Goal: Task Accomplishment & Management: Use online tool/utility

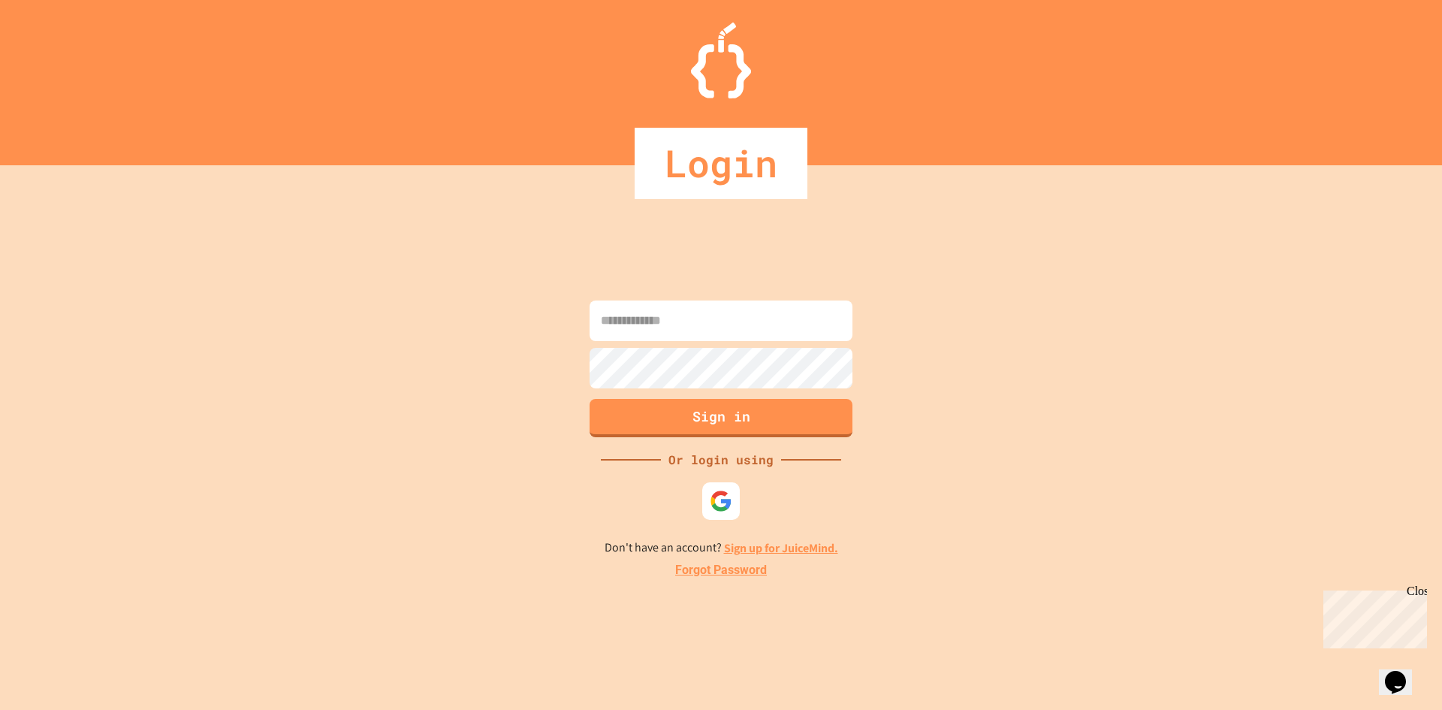
click at [667, 328] on input at bounding box center [721, 320] width 263 height 41
type input "**********"
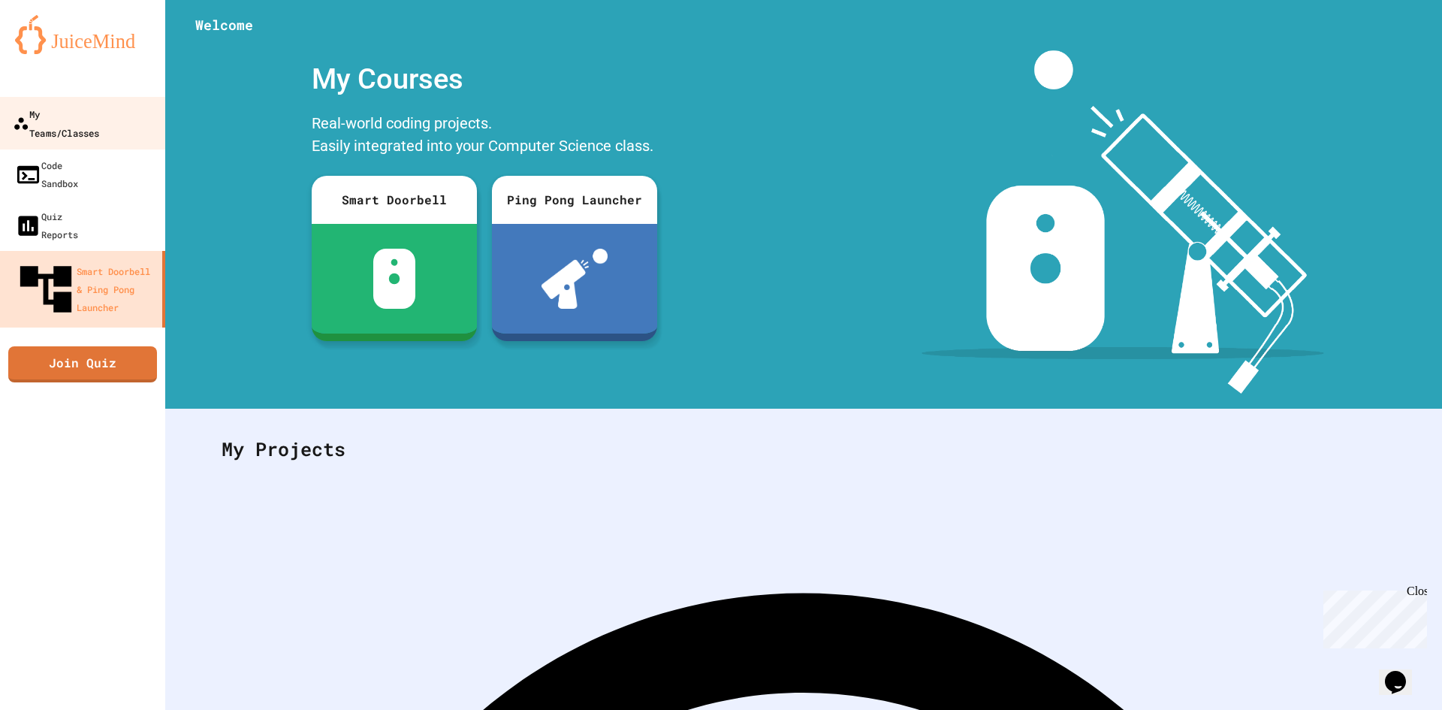
click at [99, 111] on div "My Teams/Classes" at bounding box center [56, 122] width 86 height 37
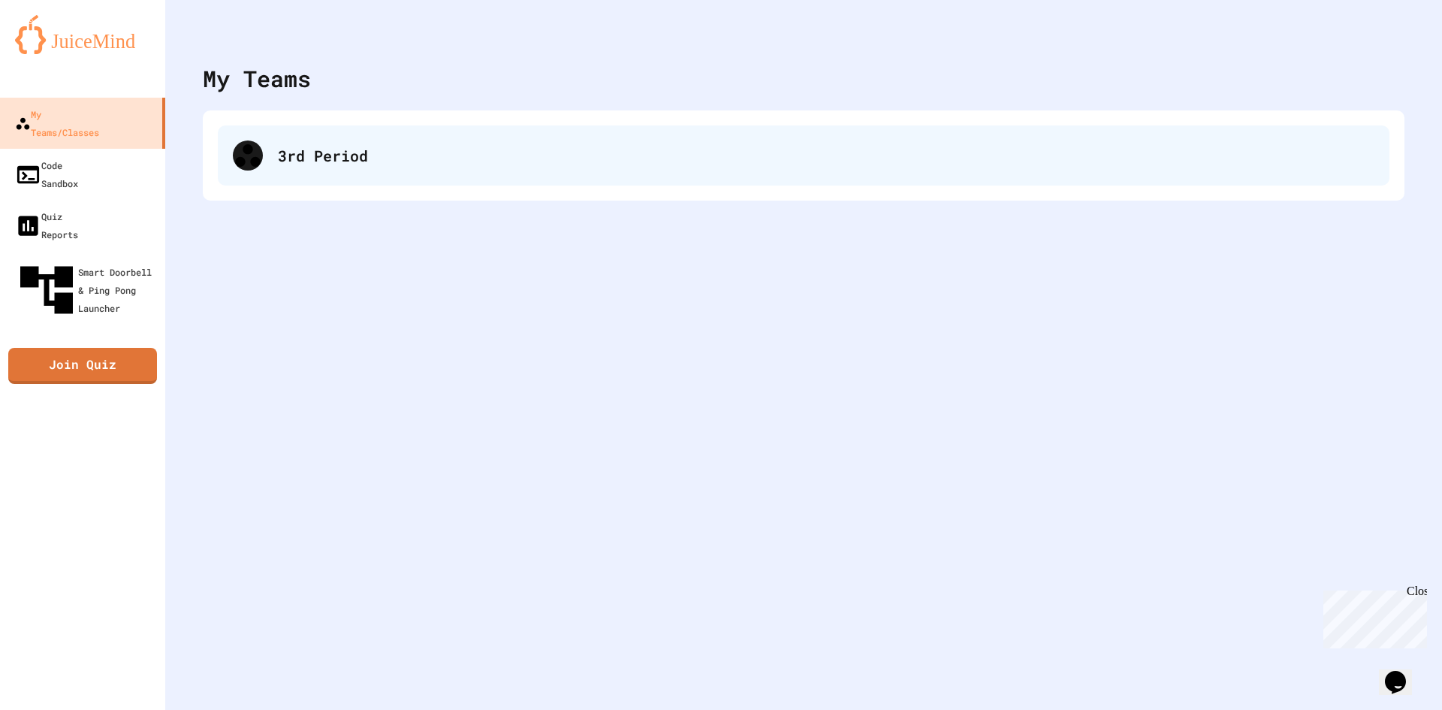
click at [379, 176] on div "3rd Period" at bounding box center [804, 155] width 1172 height 60
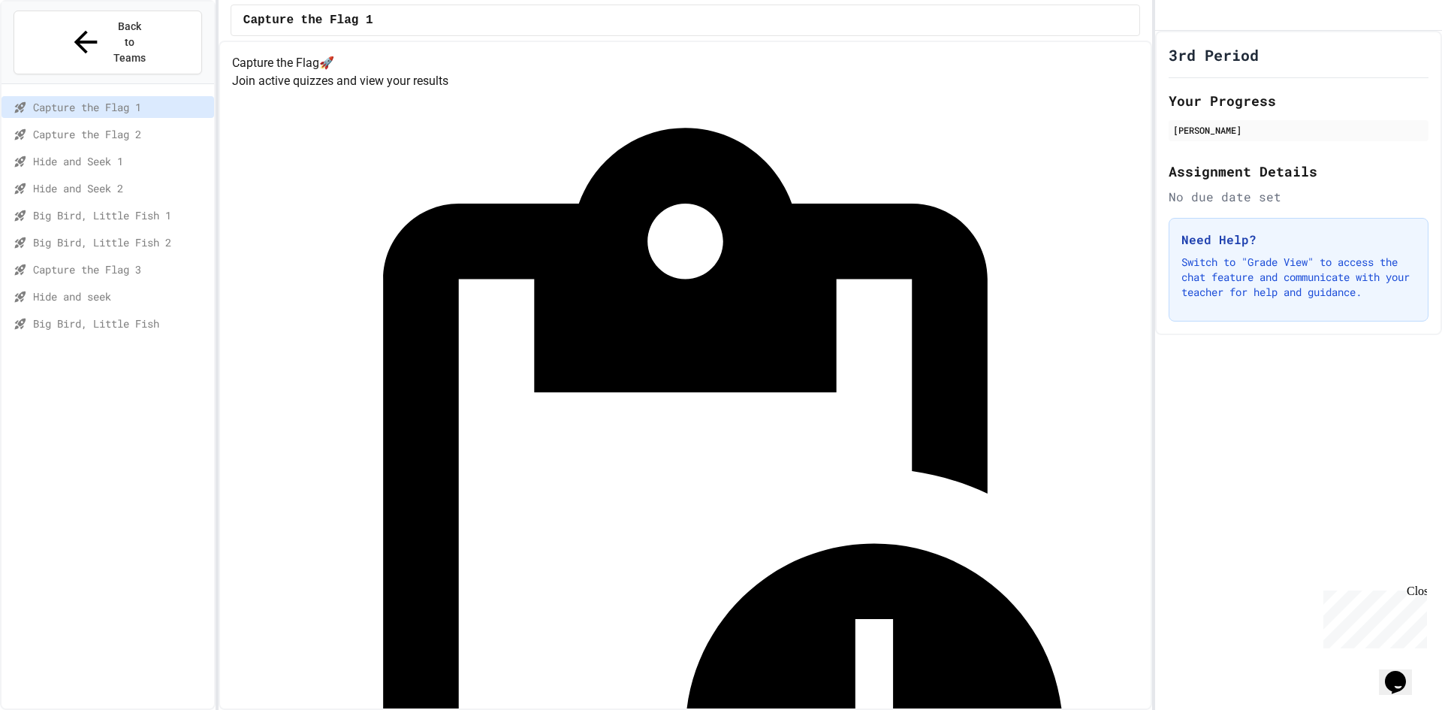
click at [134, 207] on span "Big Bird, Little Fish 1" at bounding box center [120, 215] width 175 height 16
click at [140, 261] on span "Capture the Flag 3" at bounding box center [120, 269] width 175 height 16
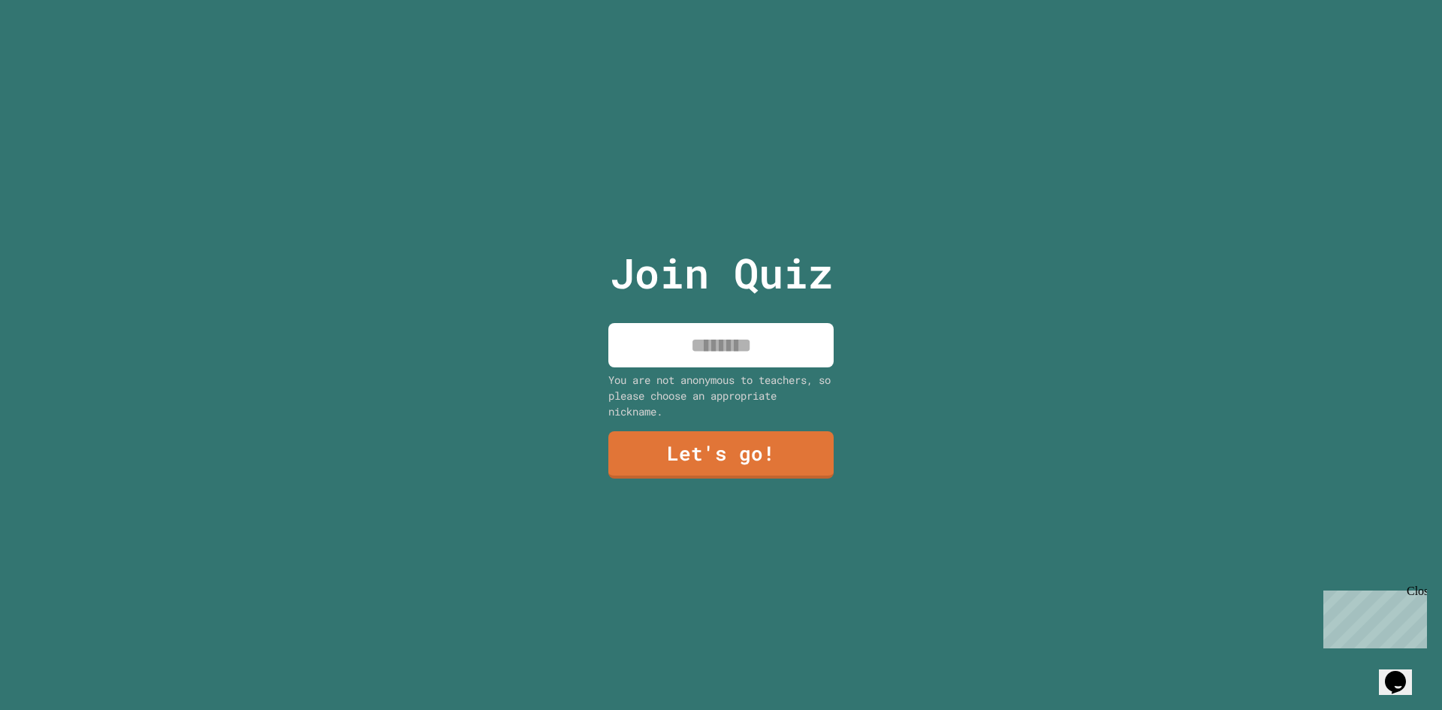
click at [745, 345] on input at bounding box center [720, 345] width 225 height 44
type input "****"
click at [758, 442] on link "Let's go!" at bounding box center [721, 453] width 219 height 50
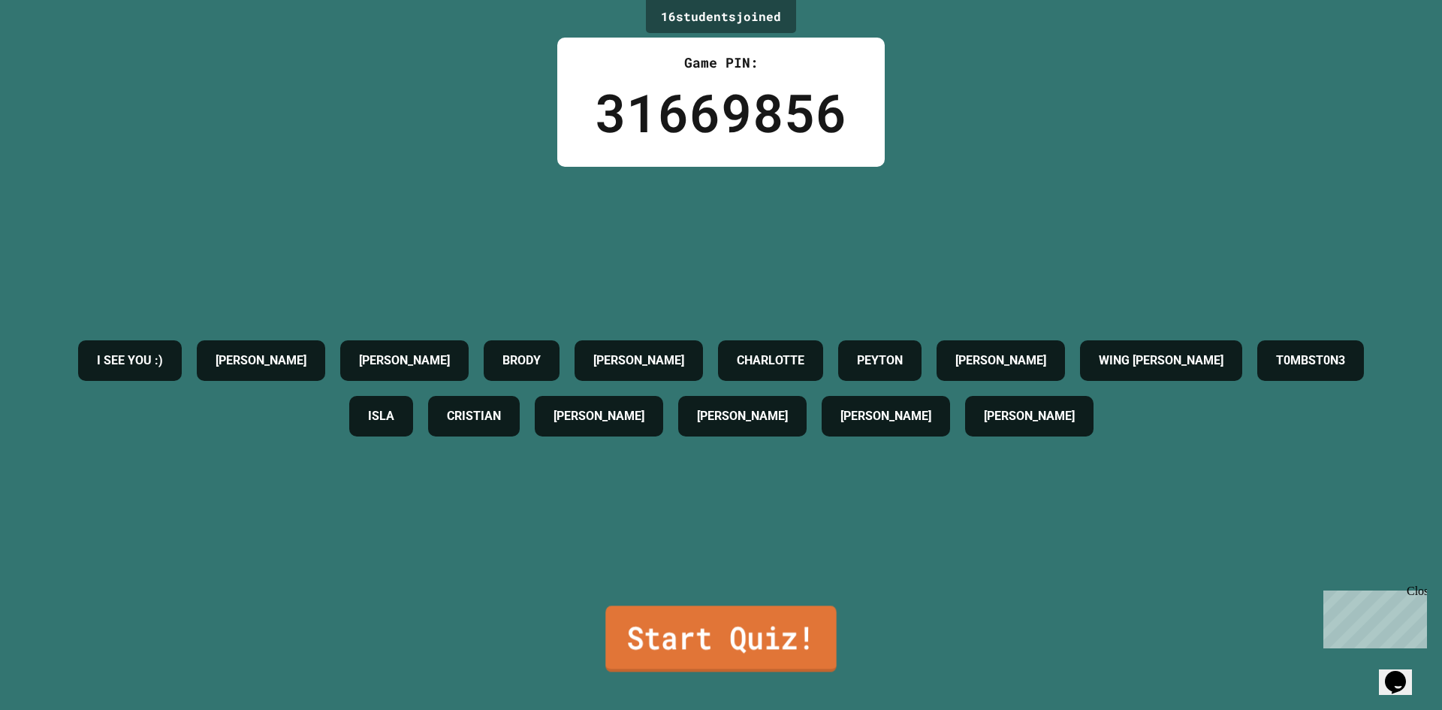
click at [758, 605] on link "Start Quiz!" at bounding box center [720, 638] width 231 height 66
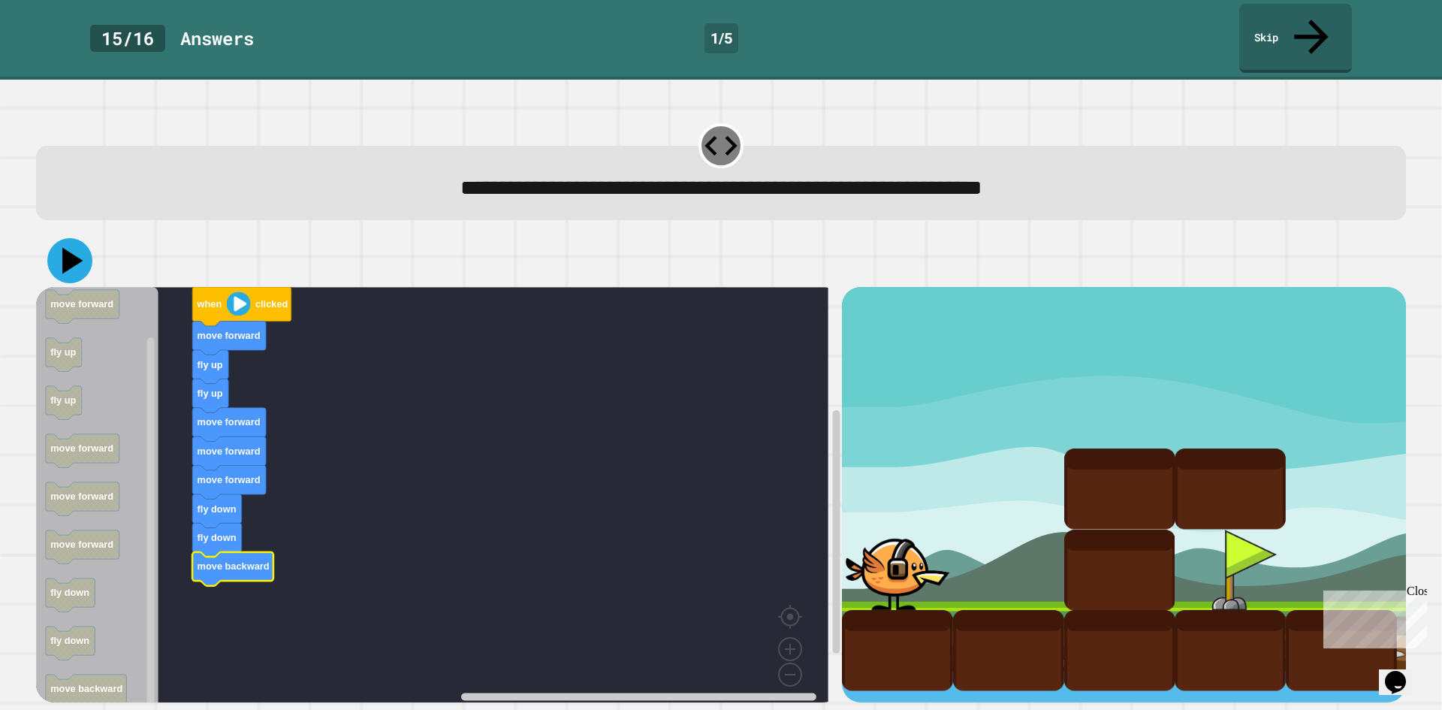
click at [70, 238] on icon at bounding box center [69, 260] width 45 height 45
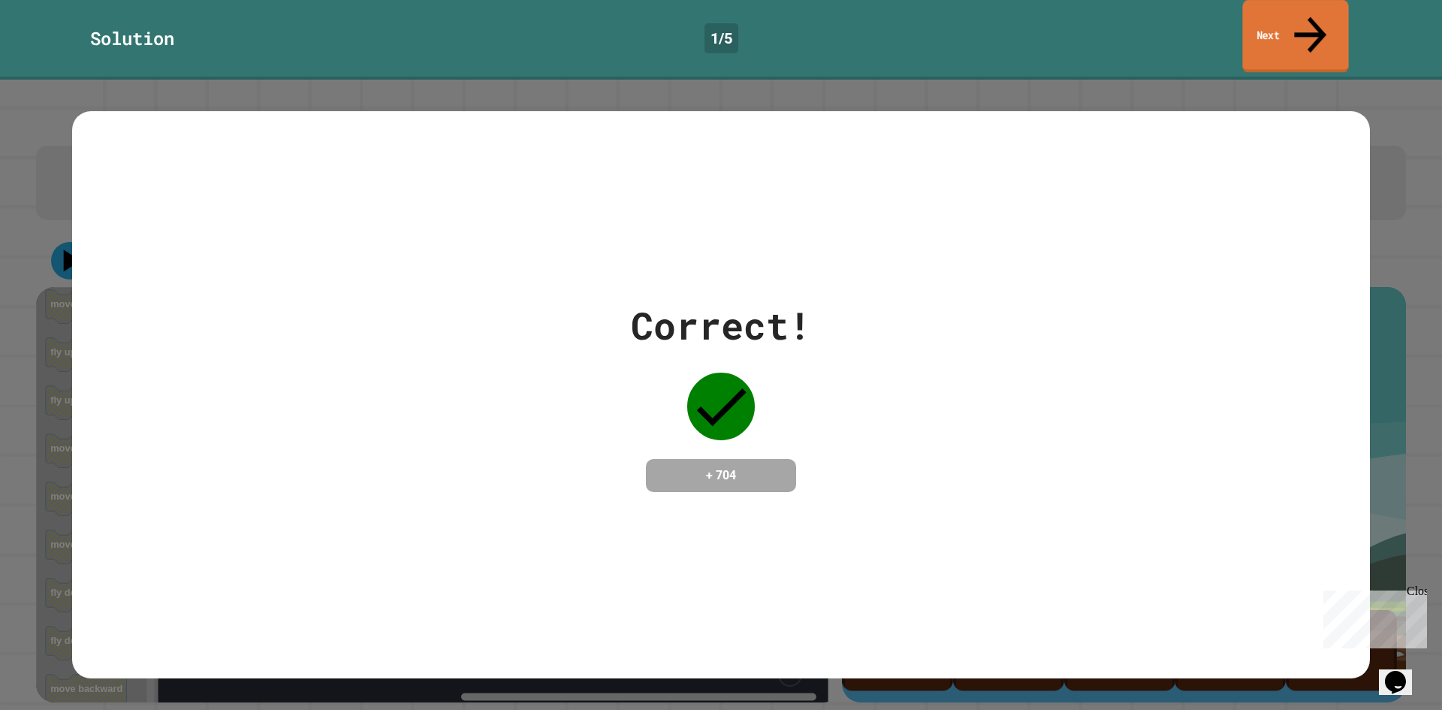
click at [1257, 12] on link "Next" at bounding box center [1295, 36] width 106 height 73
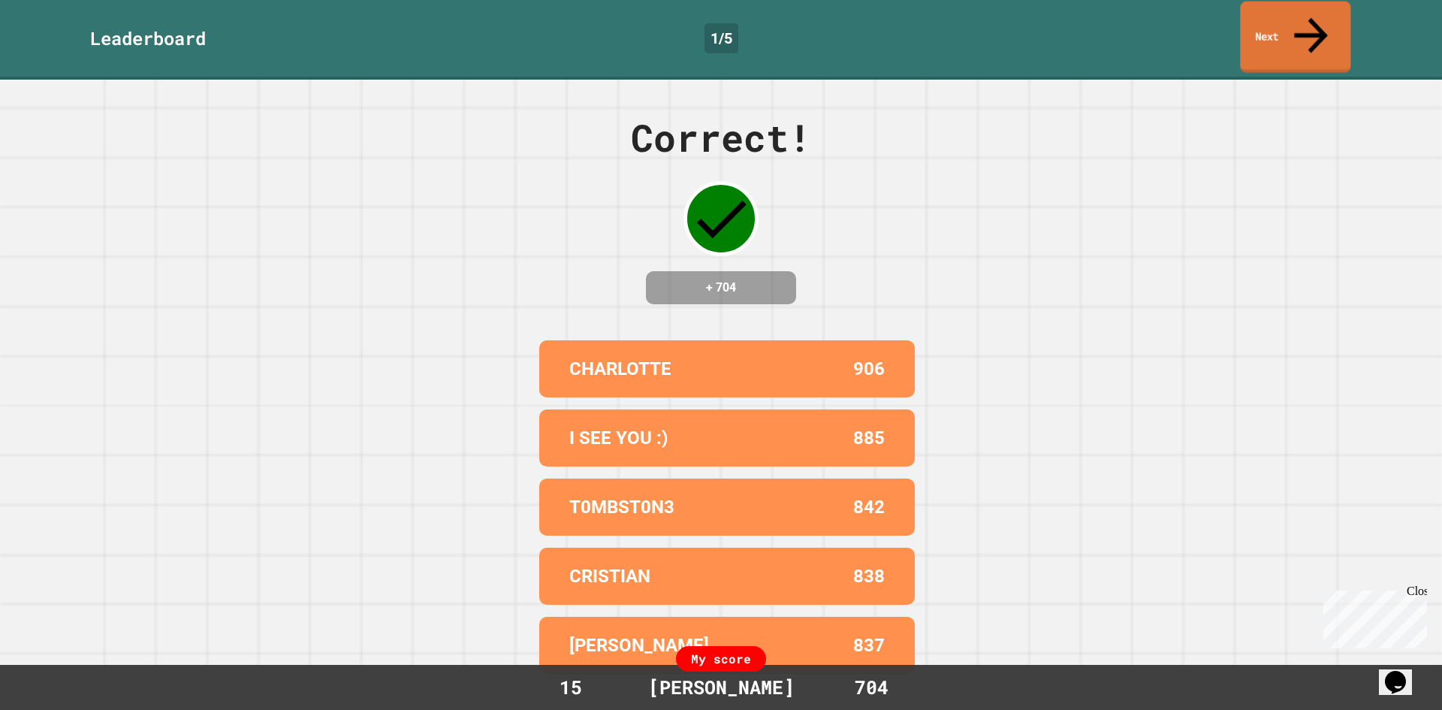
click at [1302, 12] on link "Next" at bounding box center [1295, 37] width 110 height 71
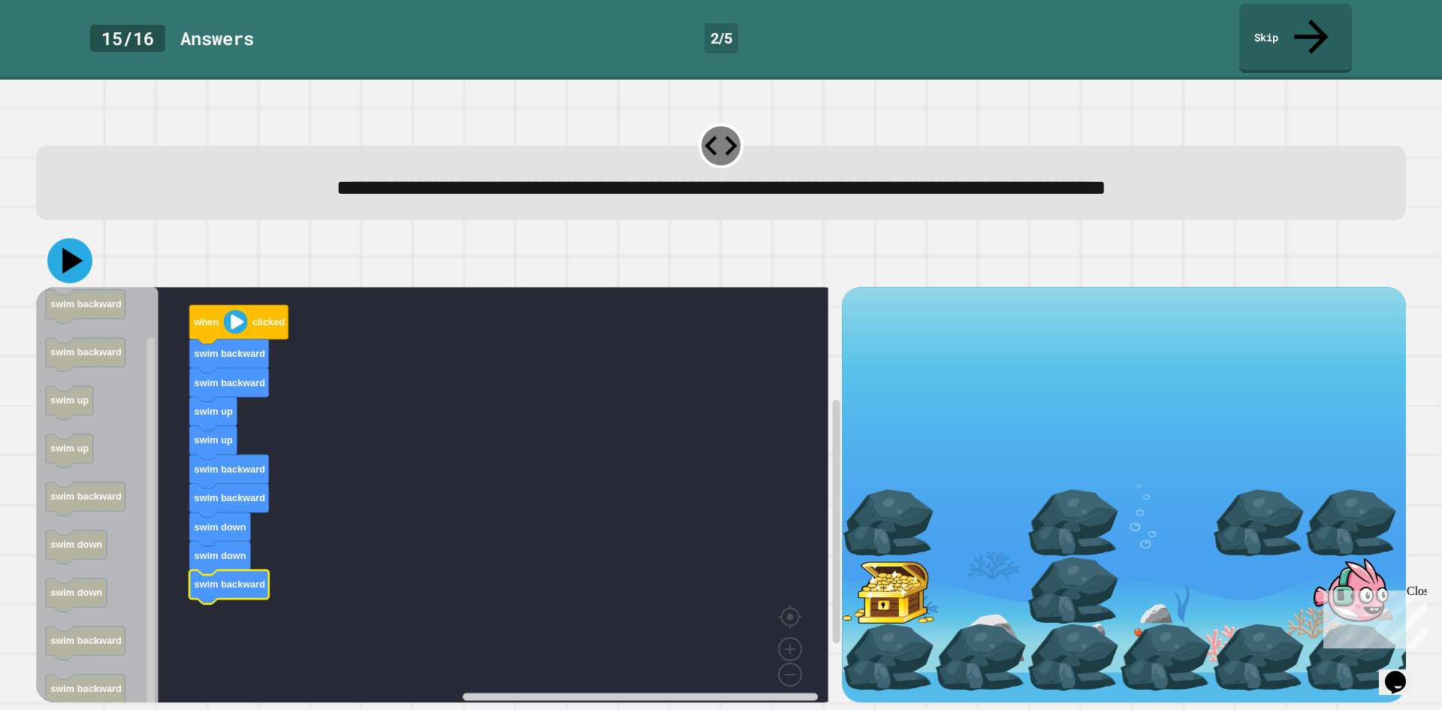
click at [71, 238] on icon at bounding box center [69, 260] width 45 height 45
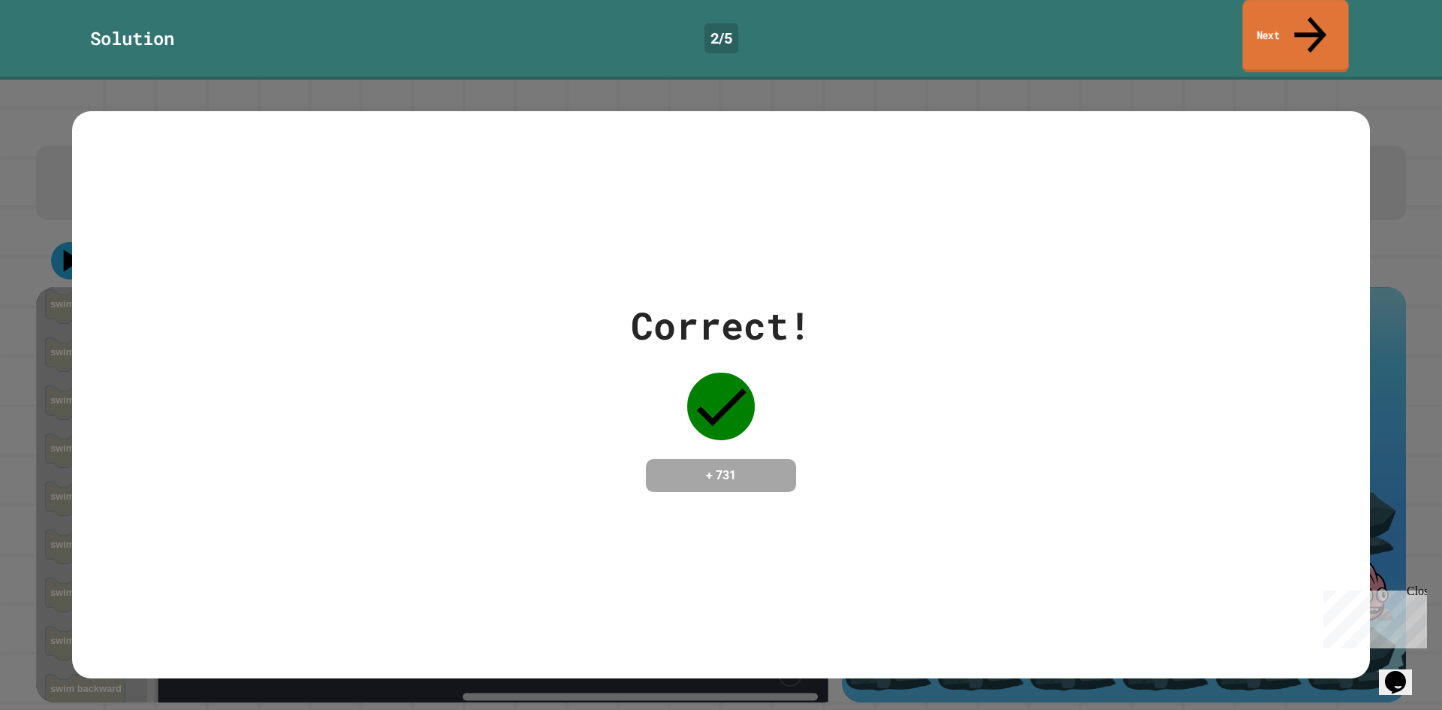
click at [1288, 14] on link "Next" at bounding box center [1295, 36] width 106 height 73
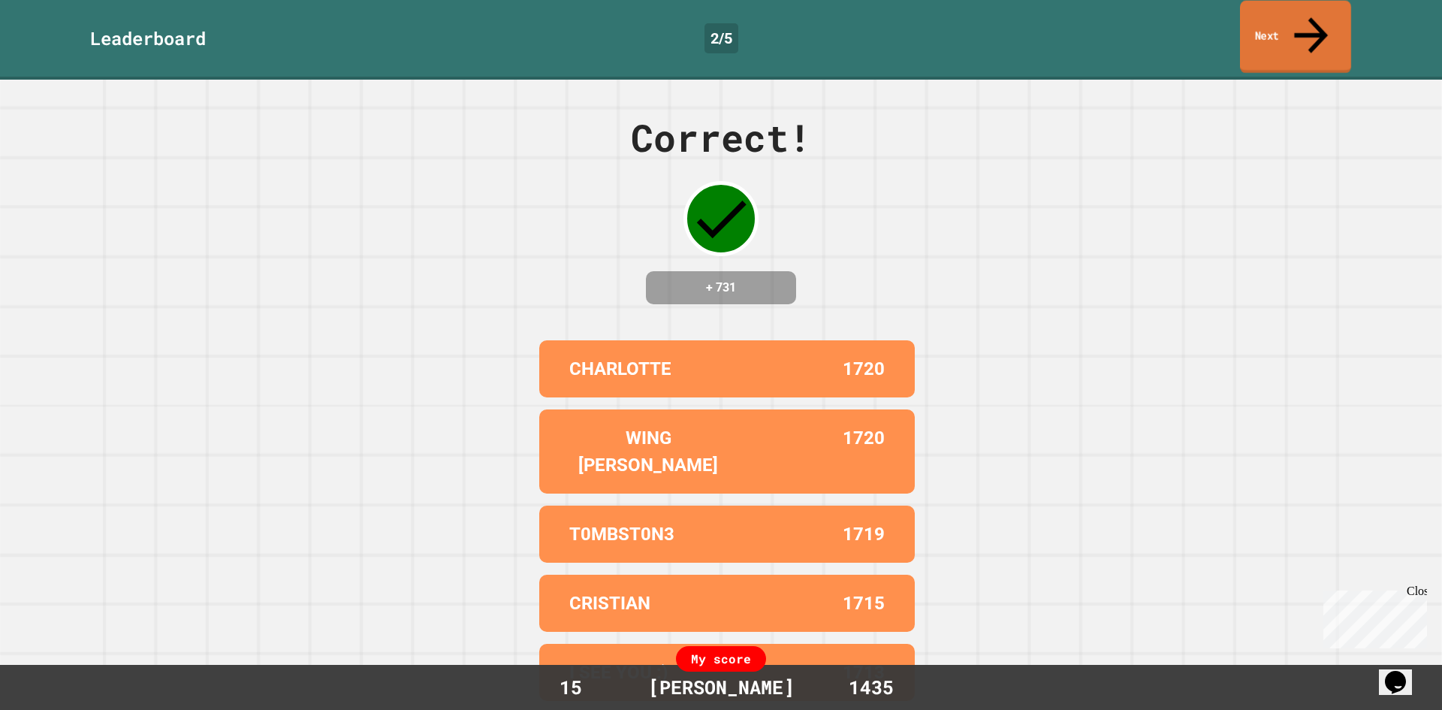
click at [1305, 26] on link "Next" at bounding box center [1295, 37] width 111 height 73
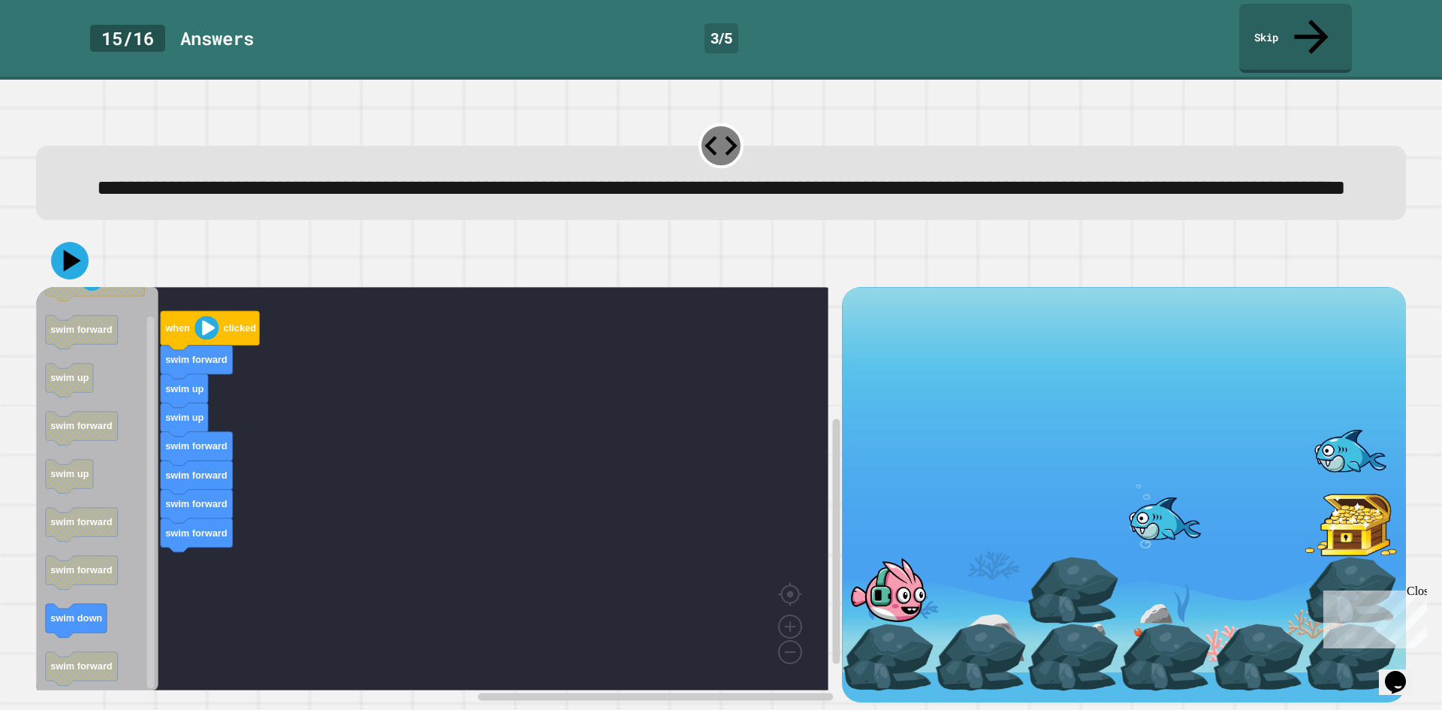
click at [195, 550] on g "when clicked swim forward swim up swim up swim forward swim forward swim forwar…" at bounding box center [443, 488] width 814 height 403
click at [73, 269] on icon at bounding box center [70, 260] width 41 height 41
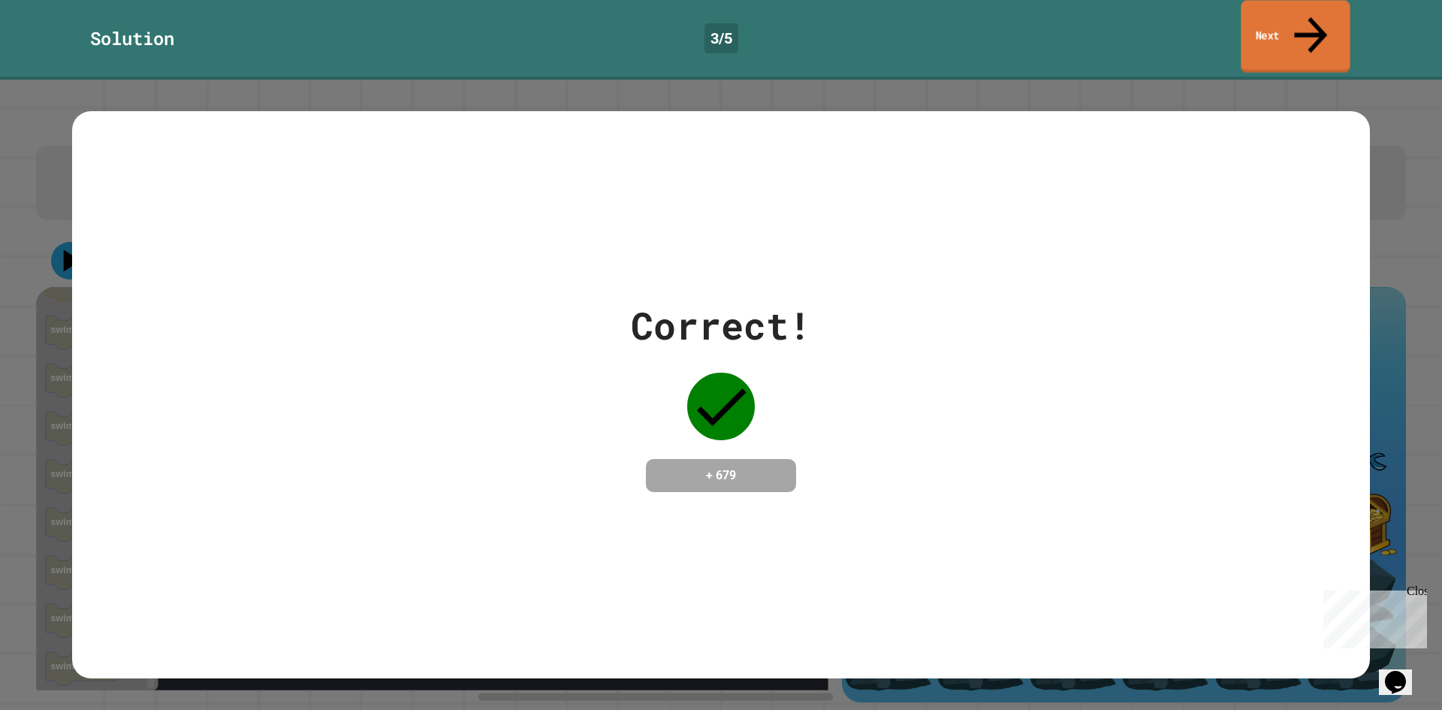
click at [1259, 25] on link "Next" at bounding box center [1295, 36] width 109 height 73
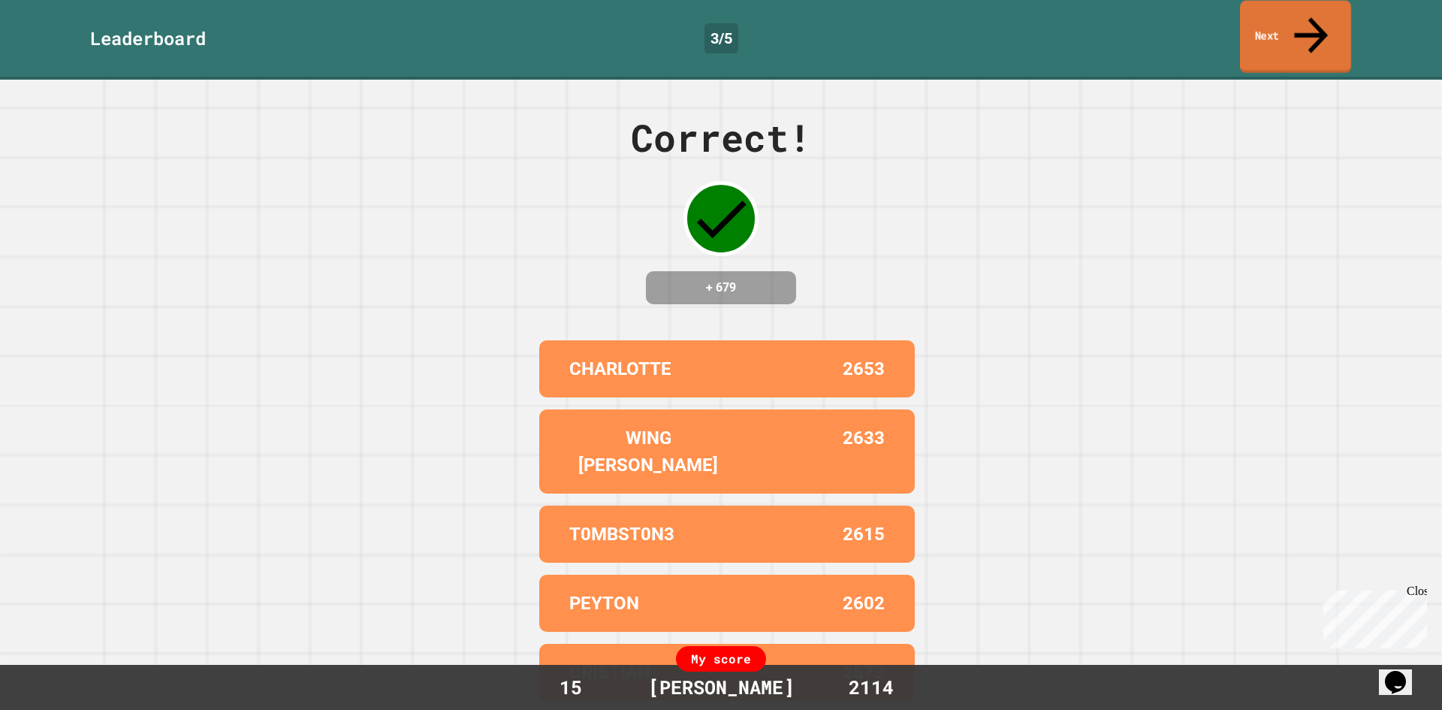
click at [1284, 26] on link "Next" at bounding box center [1295, 37] width 111 height 73
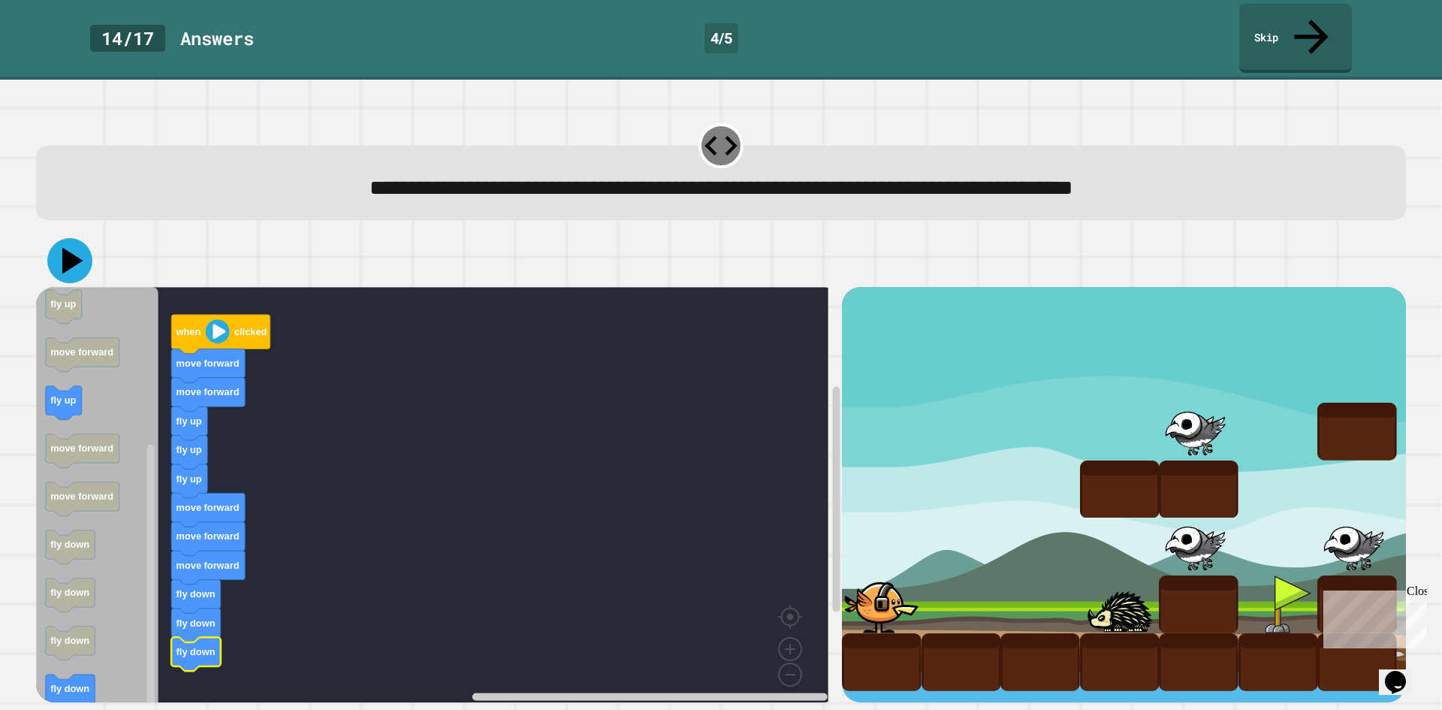
click at [69, 242] on icon at bounding box center [69, 260] width 45 height 45
click at [74, 238] on icon at bounding box center [69, 260] width 45 height 45
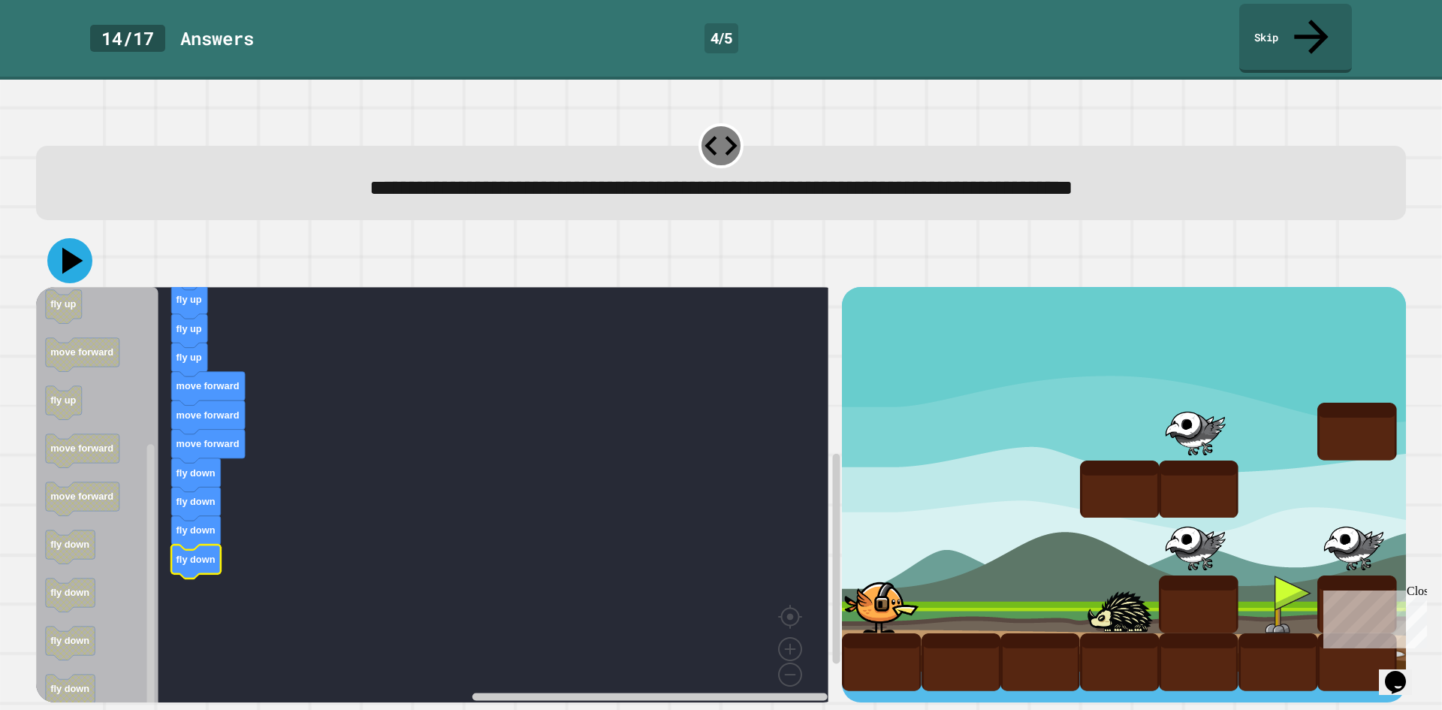
click at [70, 238] on icon at bounding box center [69, 260] width 45 height 45
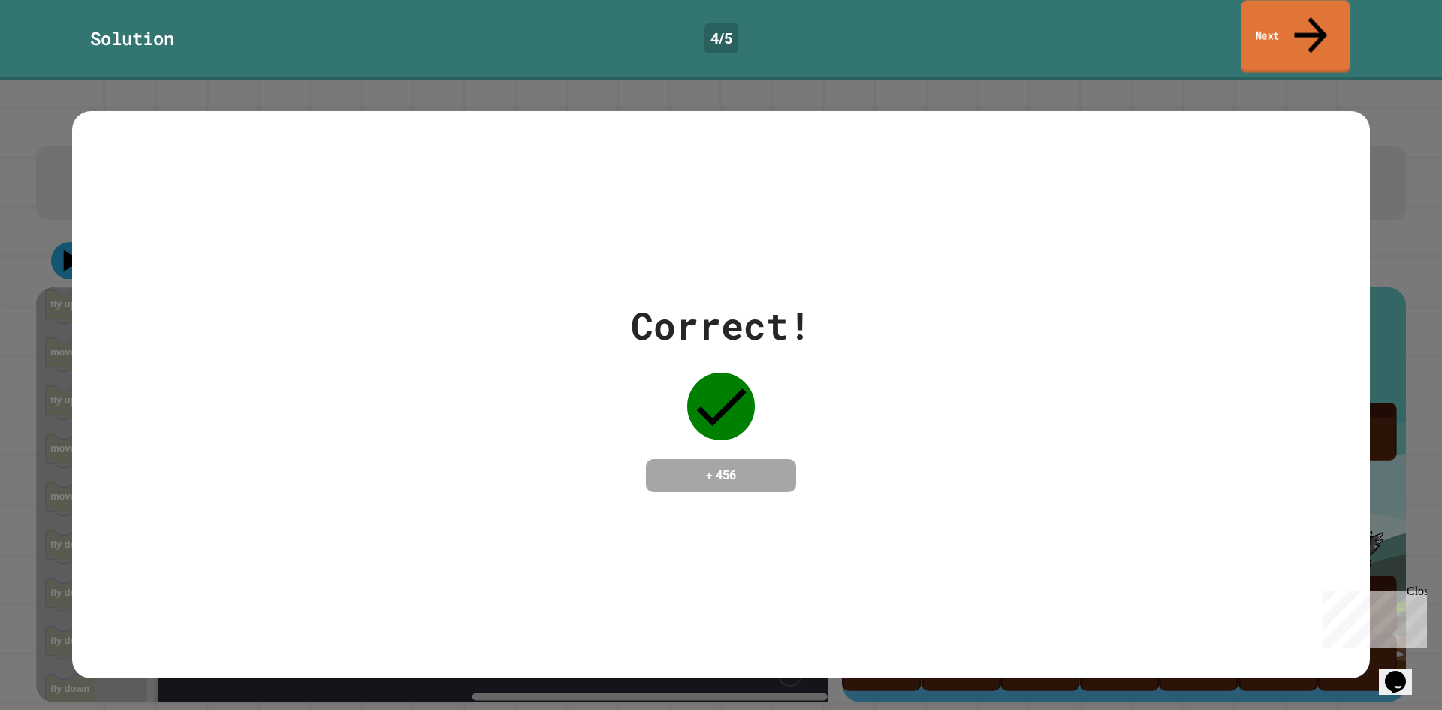
click at [1326, 22] on link "Next" at bounding box center [1295, 36] width 109 height 73
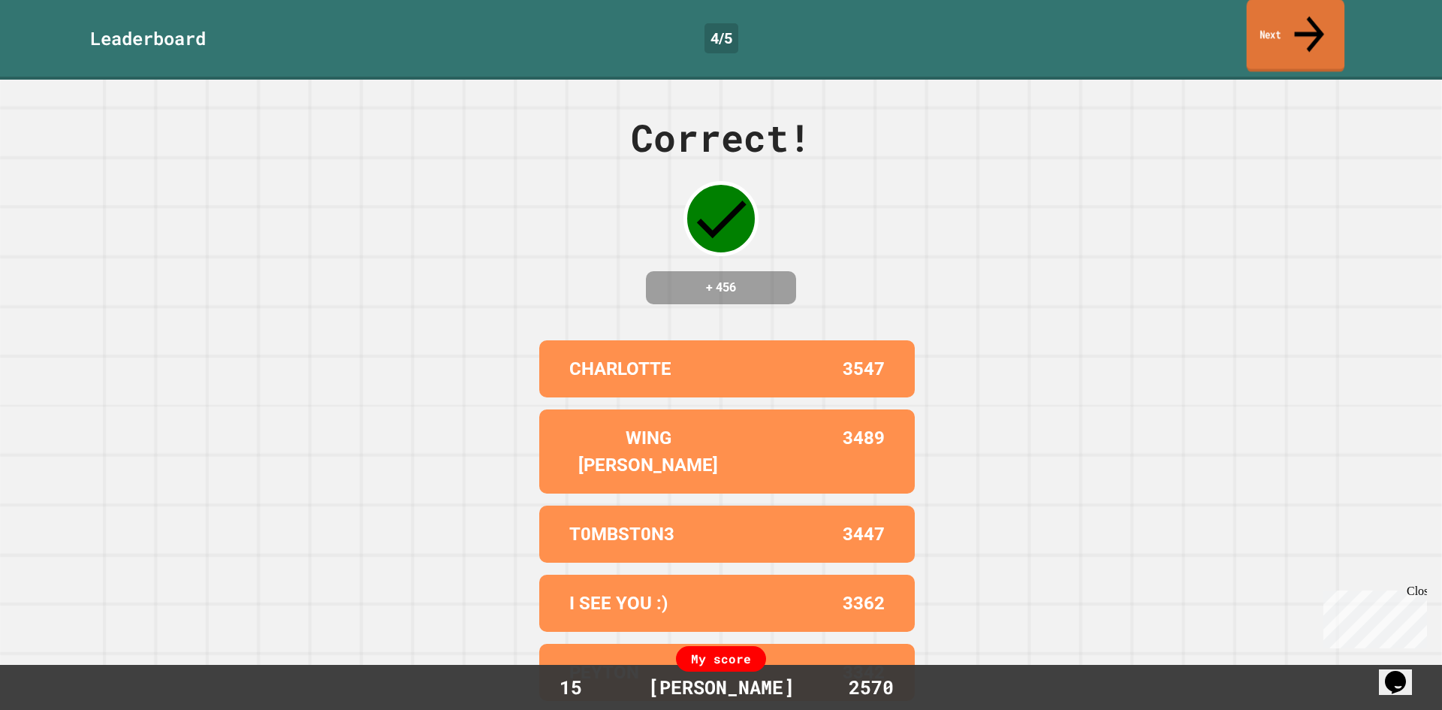
click at [1301, 29] on link "Next" at bounding box center [1296, 35] width 98 height 73
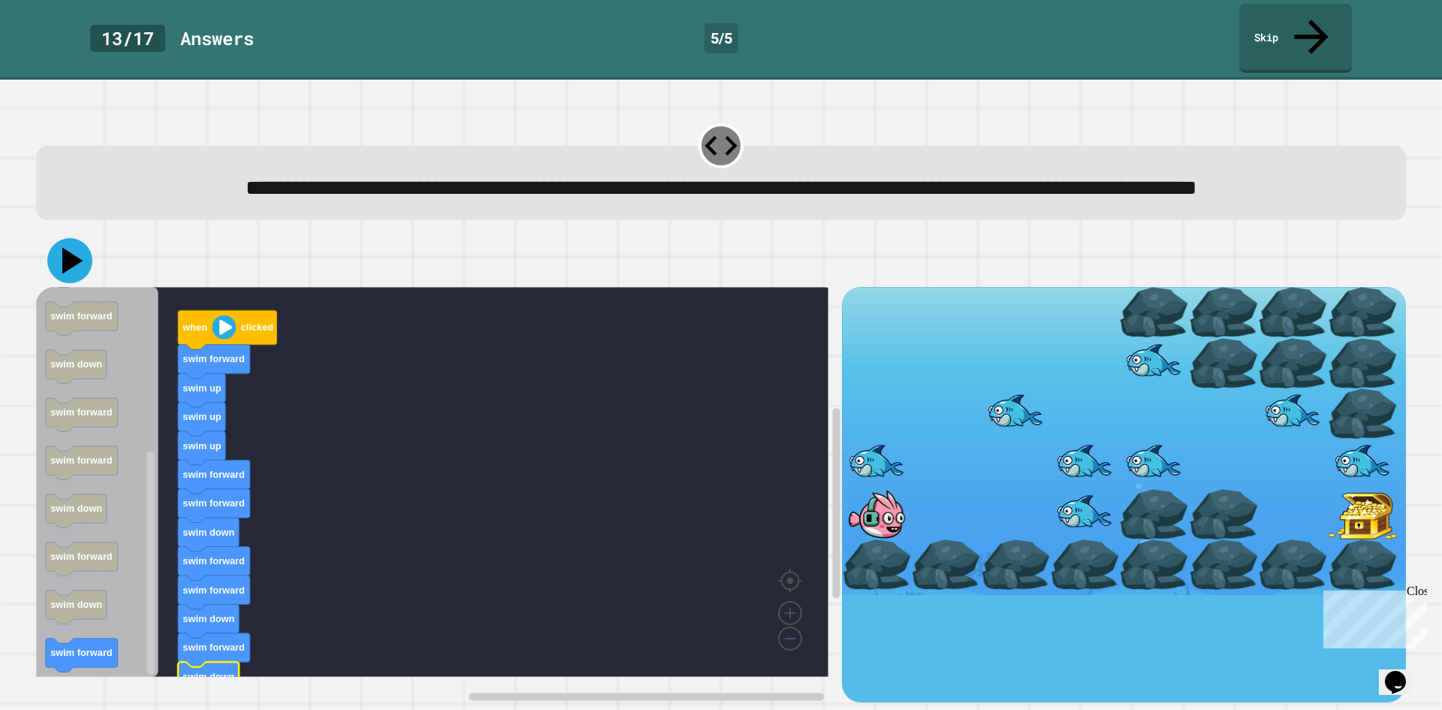
click at [82, 273] on icon at bounding box center [69, 260] width 45 height 45
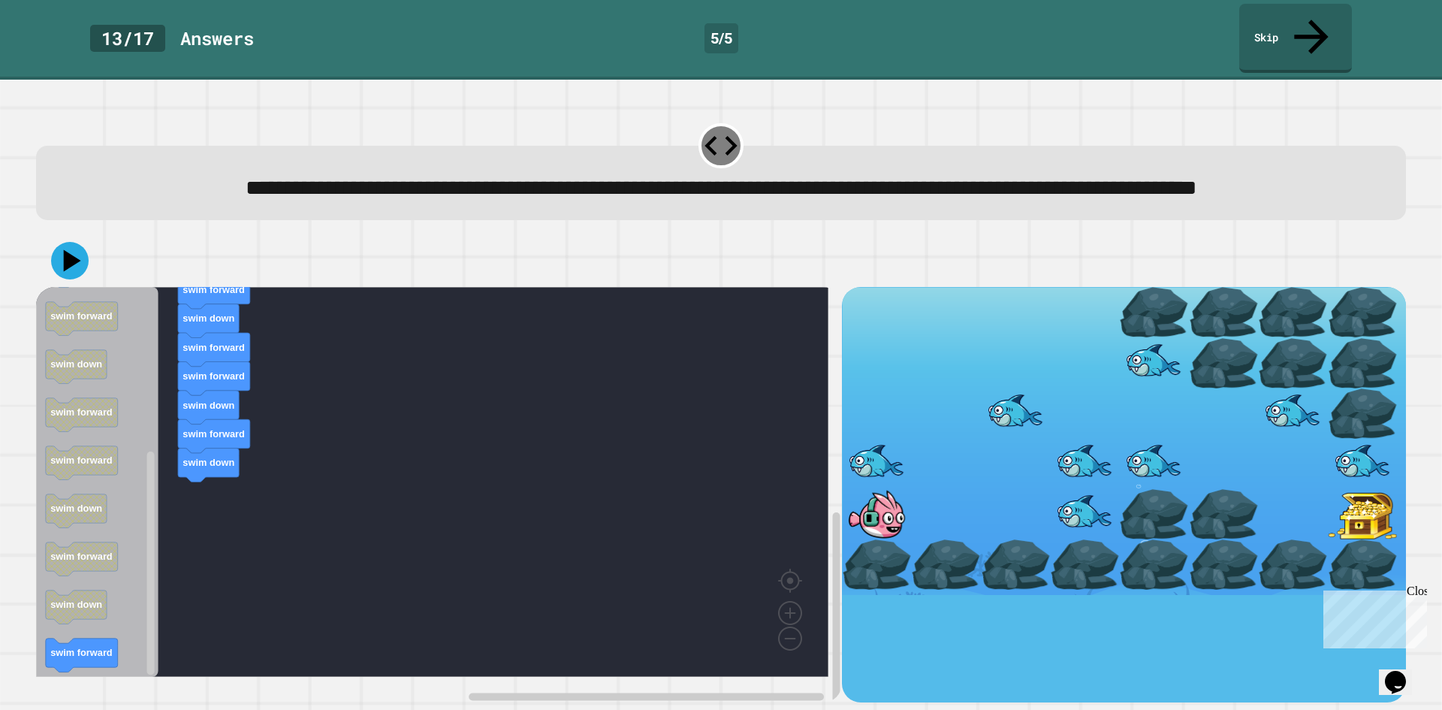
click at [204, 520] on div "when clicked swim forward swim up swim up swim up swim forward swim forward swi…" at bounding box center [439, 494] width 806 height 415
click at [192, 530] on div "when clicked swim forward swim up swim up swim up swim forward swim forward swi…" at bounding box center [439, 494] width 806 height 415
click at [96, 631] on icon "Blockly Workspace" at bounding box center [97, 482] width 122 height 390
click at [76, 272] on icon at bounding box center [70, 261] width 44 height 44
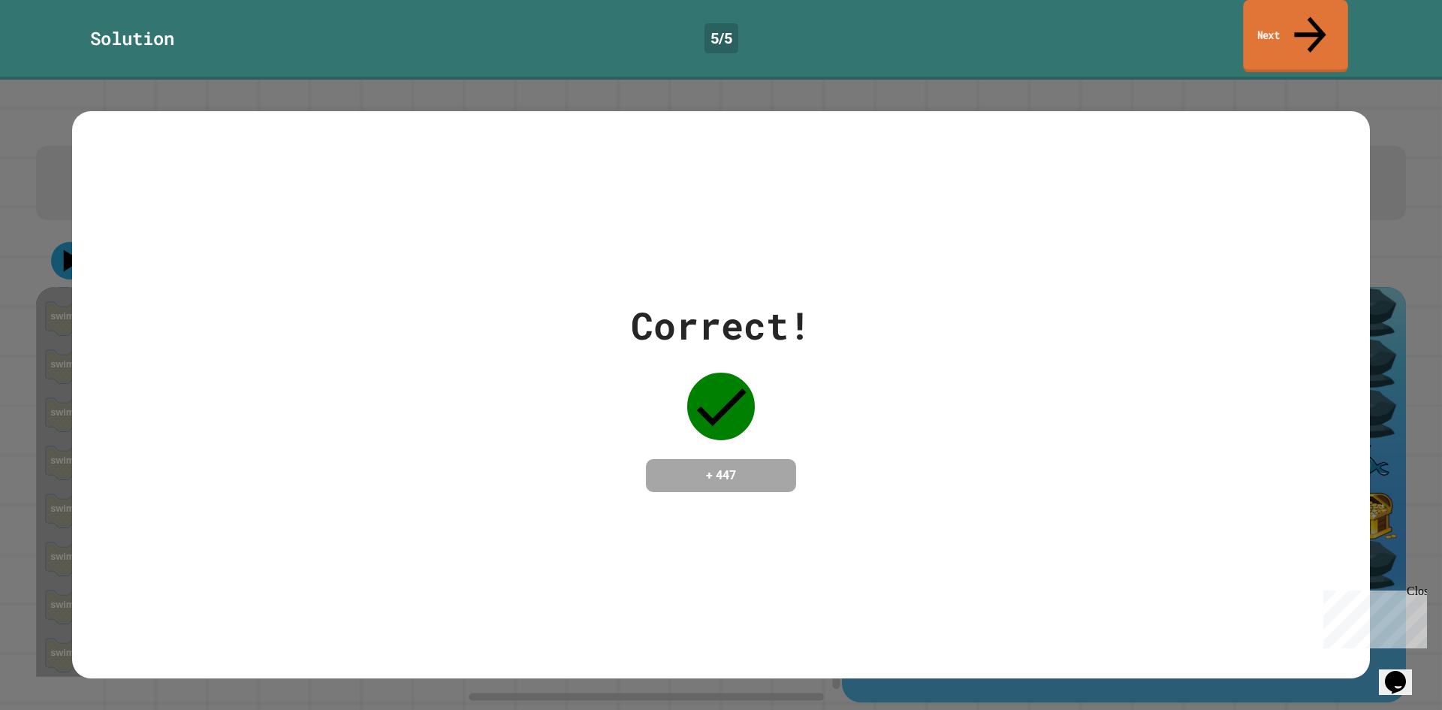
click at [1298, 15] on link "Next" at bounding box center [1295, 36] width 104 height 73
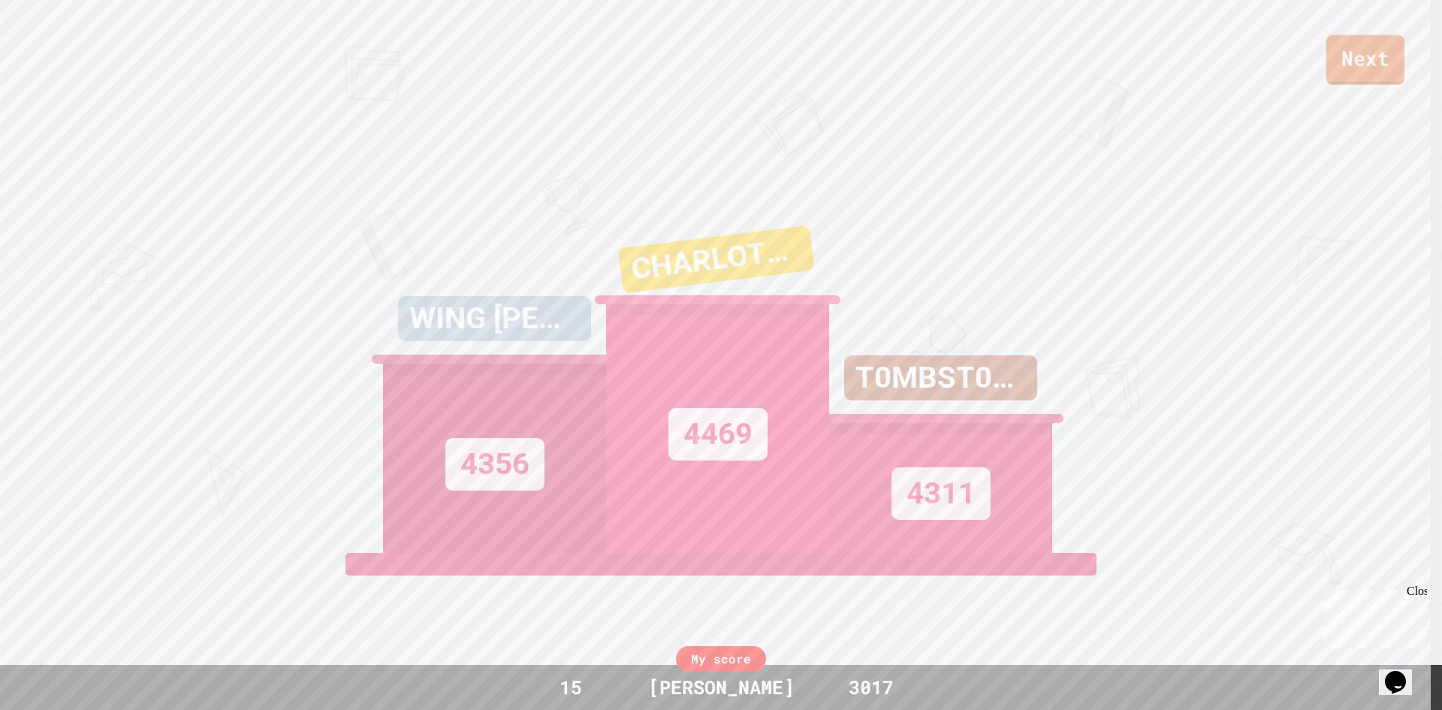
click at [1358, 74] on link "Next" at bounding box center [1365, 60] width 78 height 50
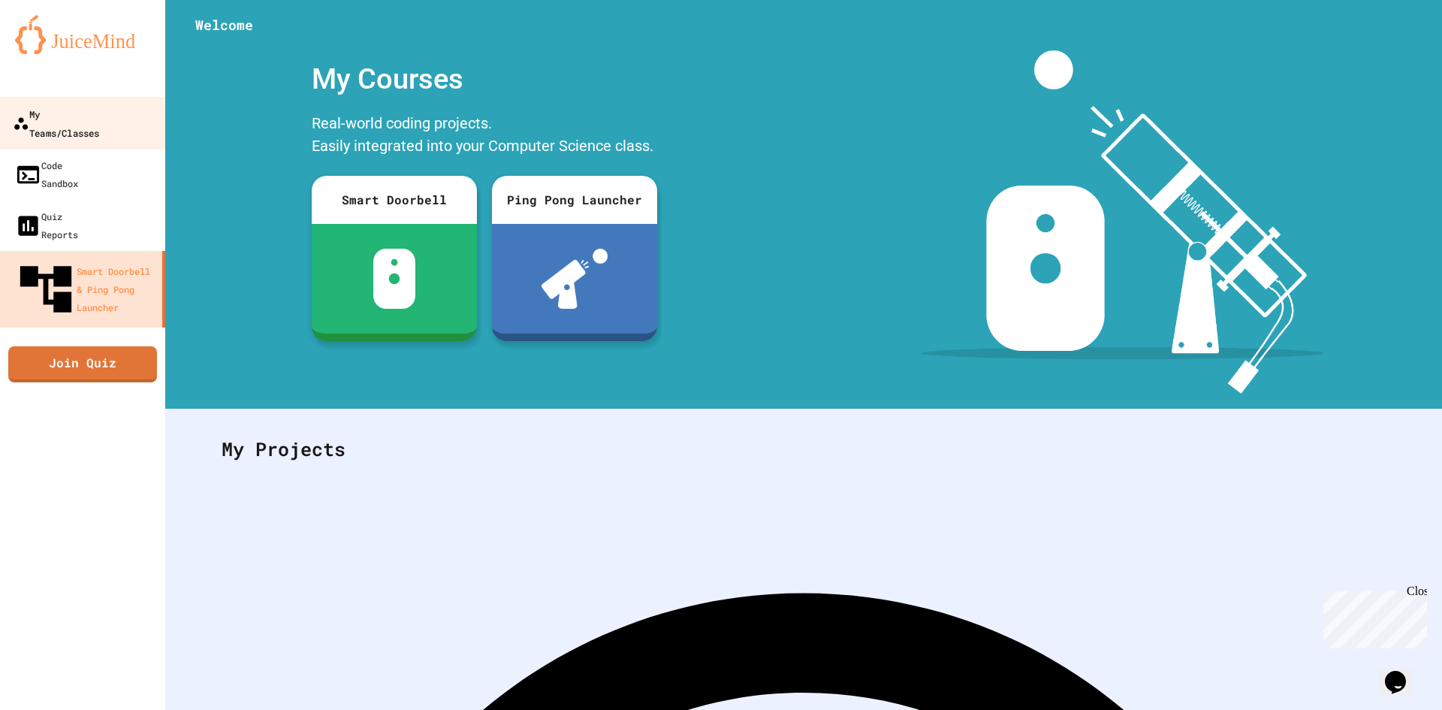
click at [131, 112] on link "My Teams/Classes" at bounding box center [83, 123] width 170 height 53
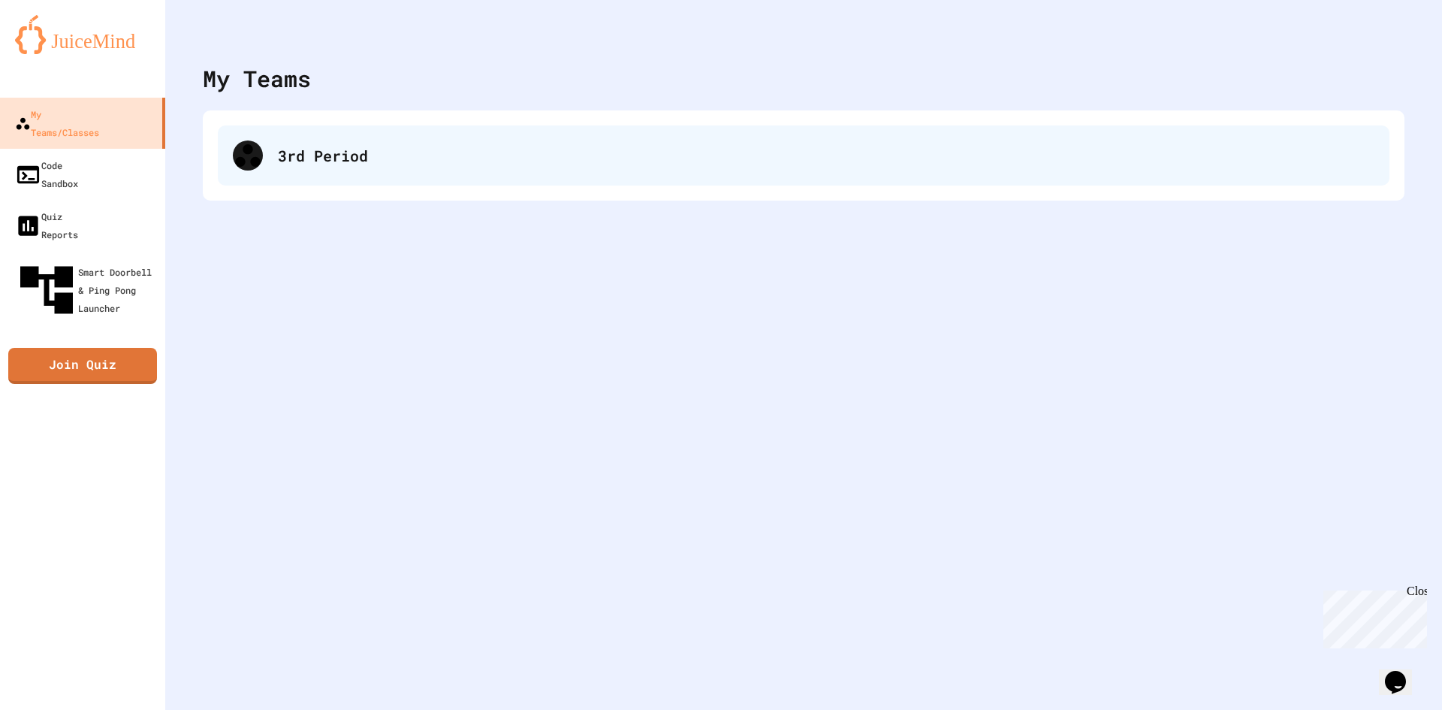
click at [291, 132] on div "3rd Period" at bounding box center [804, 155] width 1172 height 60
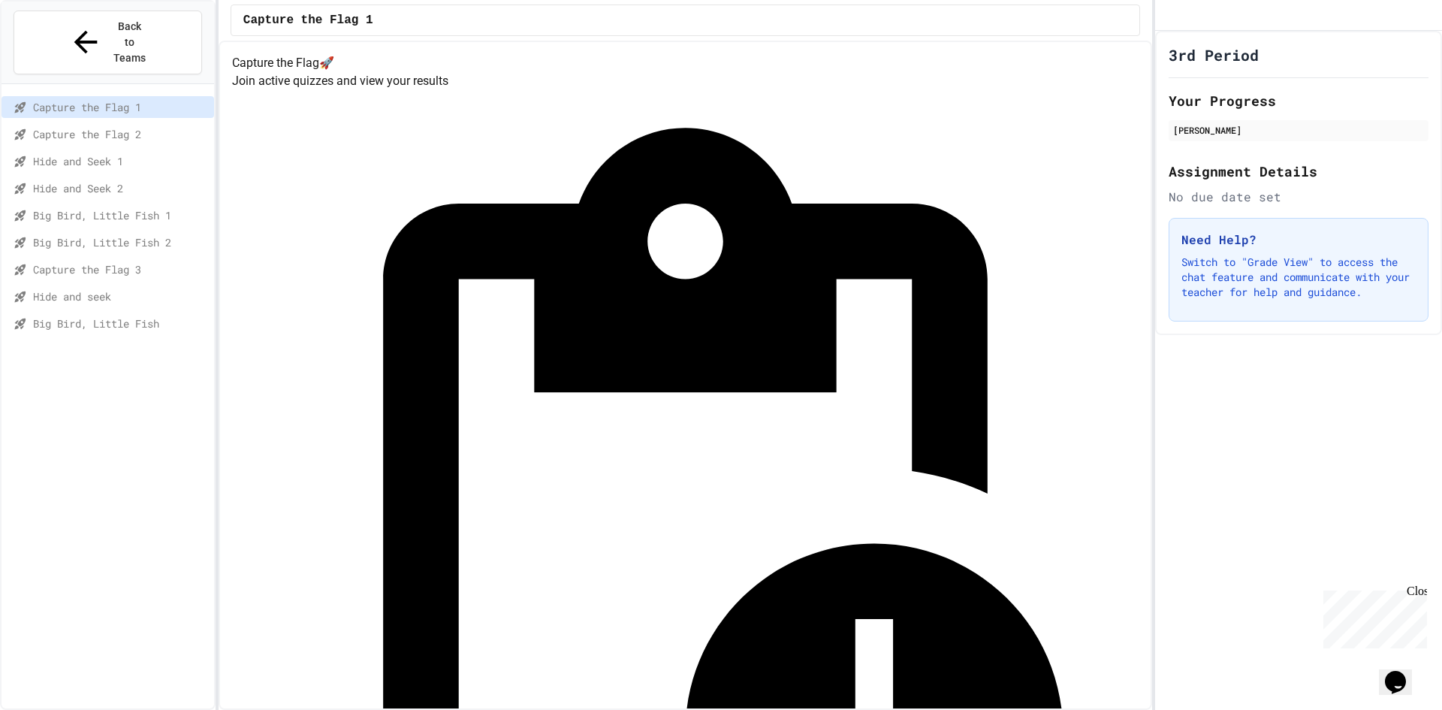
click at [109, 288] on span "Hide and seek" at bounding box center [120, 296] width 175 height 16
click at [192, 312] on div "Big Bird, Little Fish" at bounding box center [108, 323] width 213 height 22
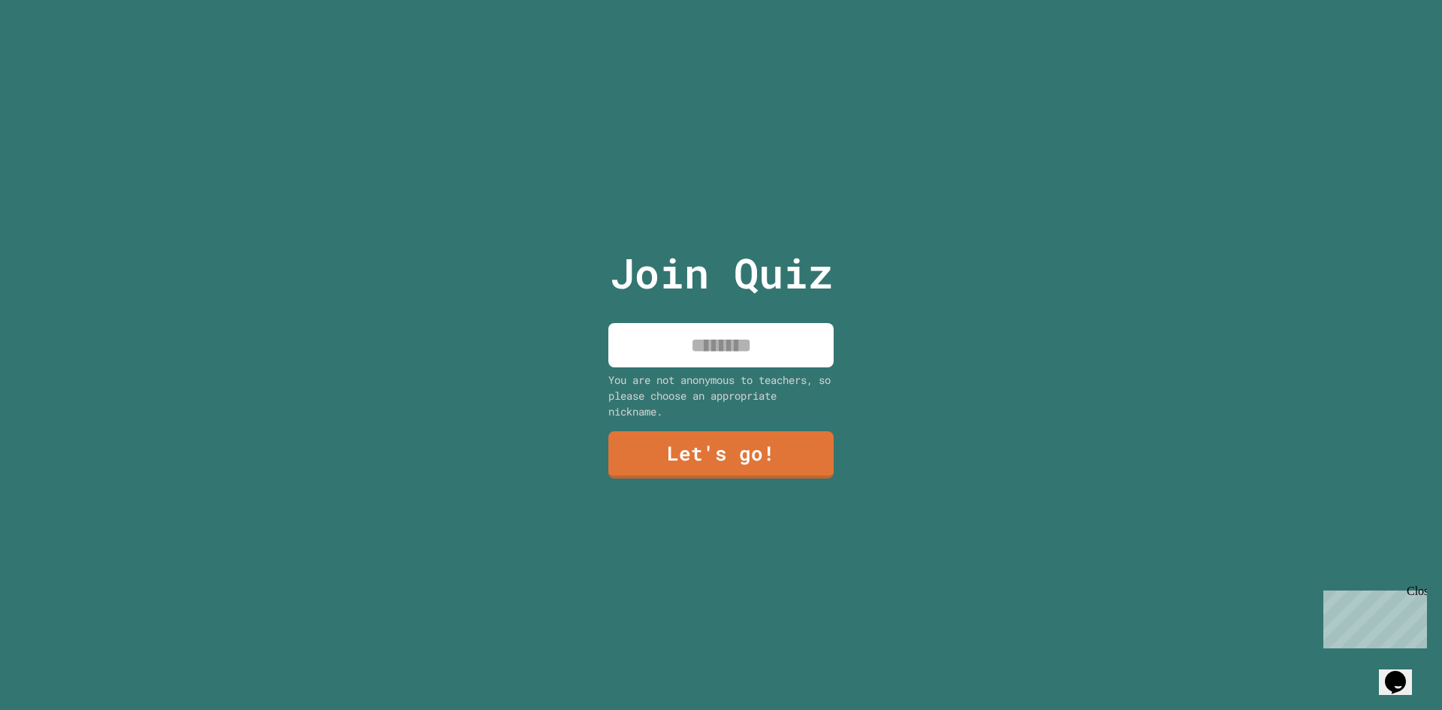
click at [759, 344] on input at bounding box center [720, 345] width 225 height 44
type input "****"
click at [771, 452] on link "Let's go!" at bounding box center [721, 453] width 206 height 50
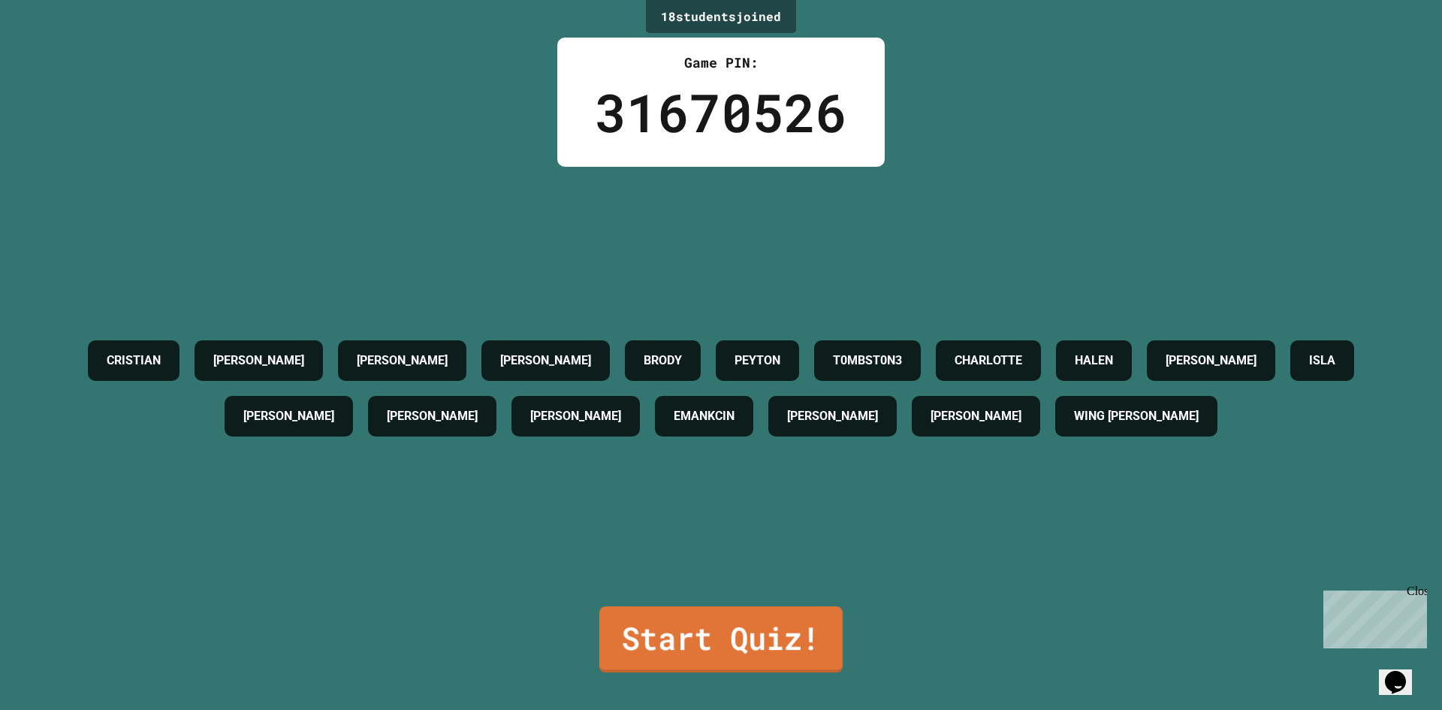
click at [775, 619] on link "Start Quiz!" at bounding box center [720, 639] width 243 height 66
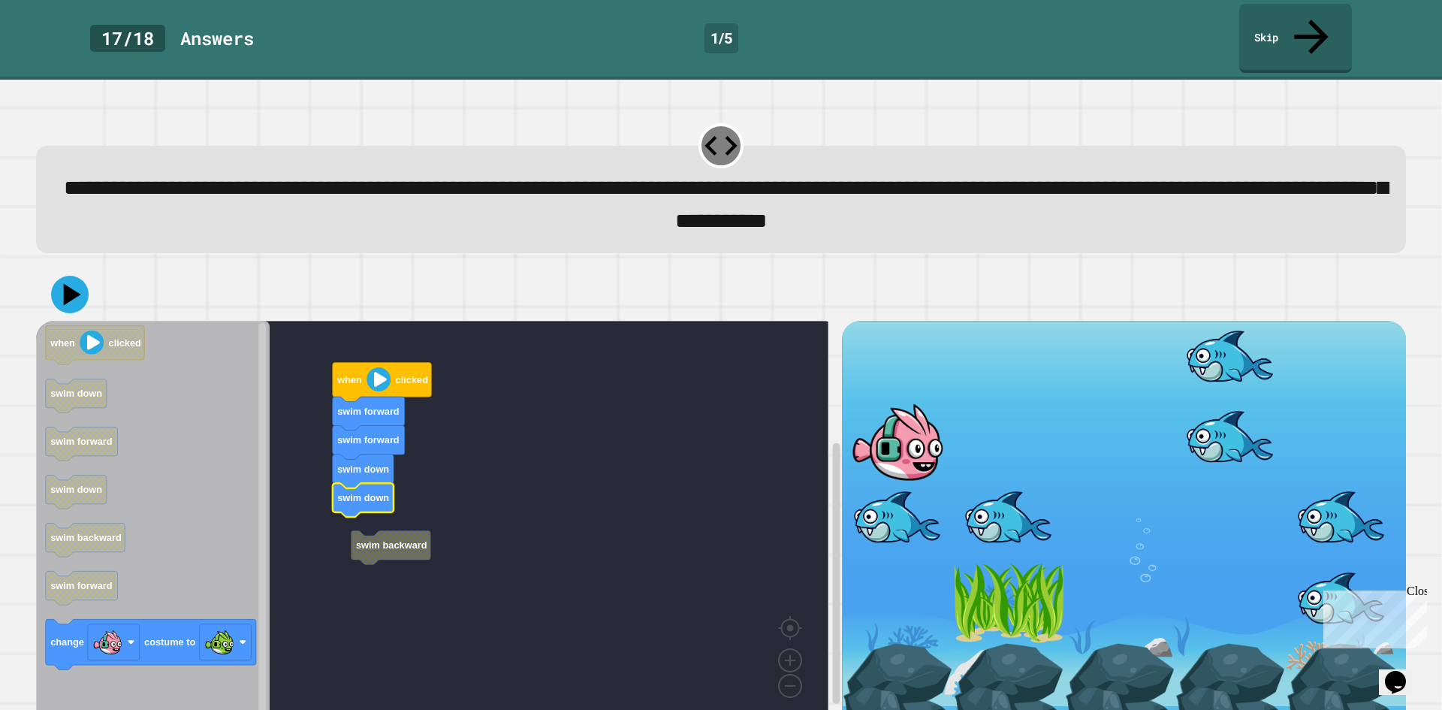
click at [351, 495] on rect "Blockly Workspace" at bounding box center [432, 522] width 792 height 403
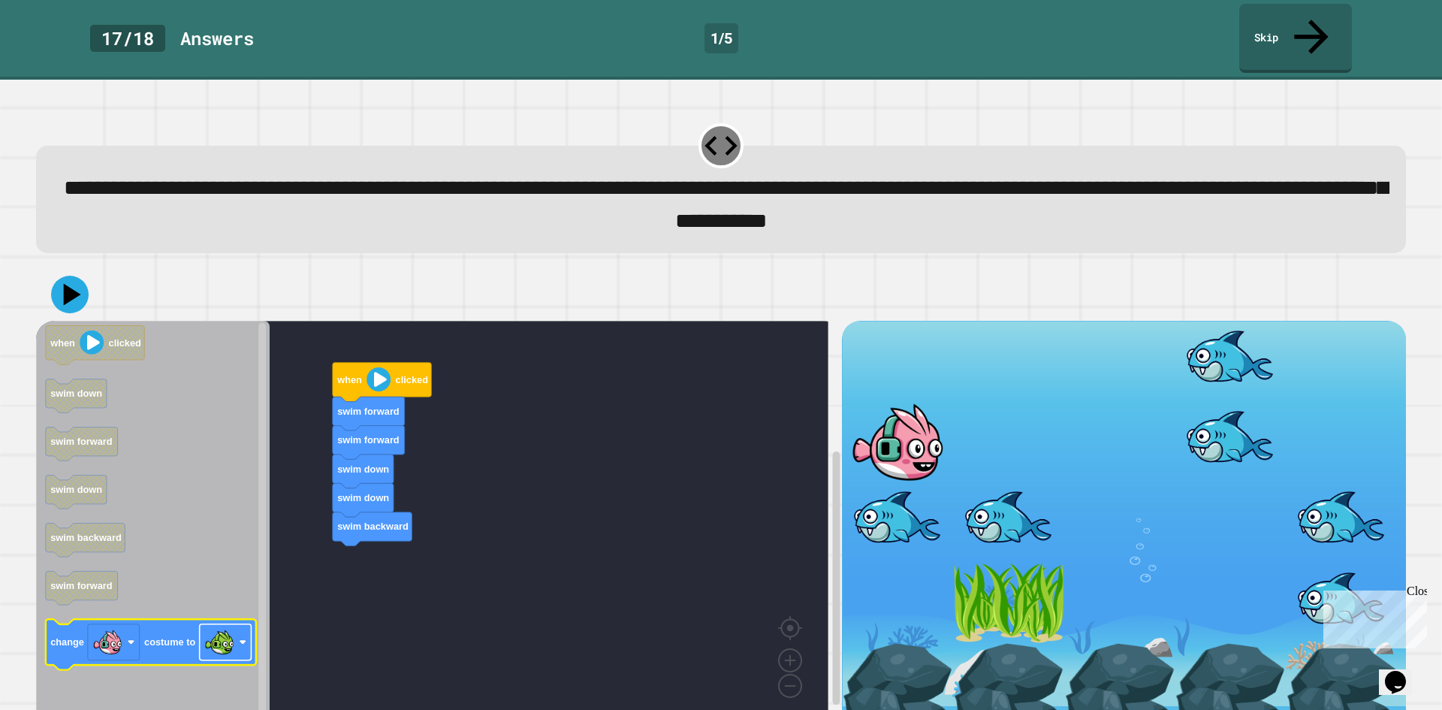
click at [225, 627] on image "Blockly Workspace" at bounding box center [219, 642] width 30 height 30
click at [150, 582] on icon "Blockly Workspace" at bounding box center [153, 522] width 234 height 403
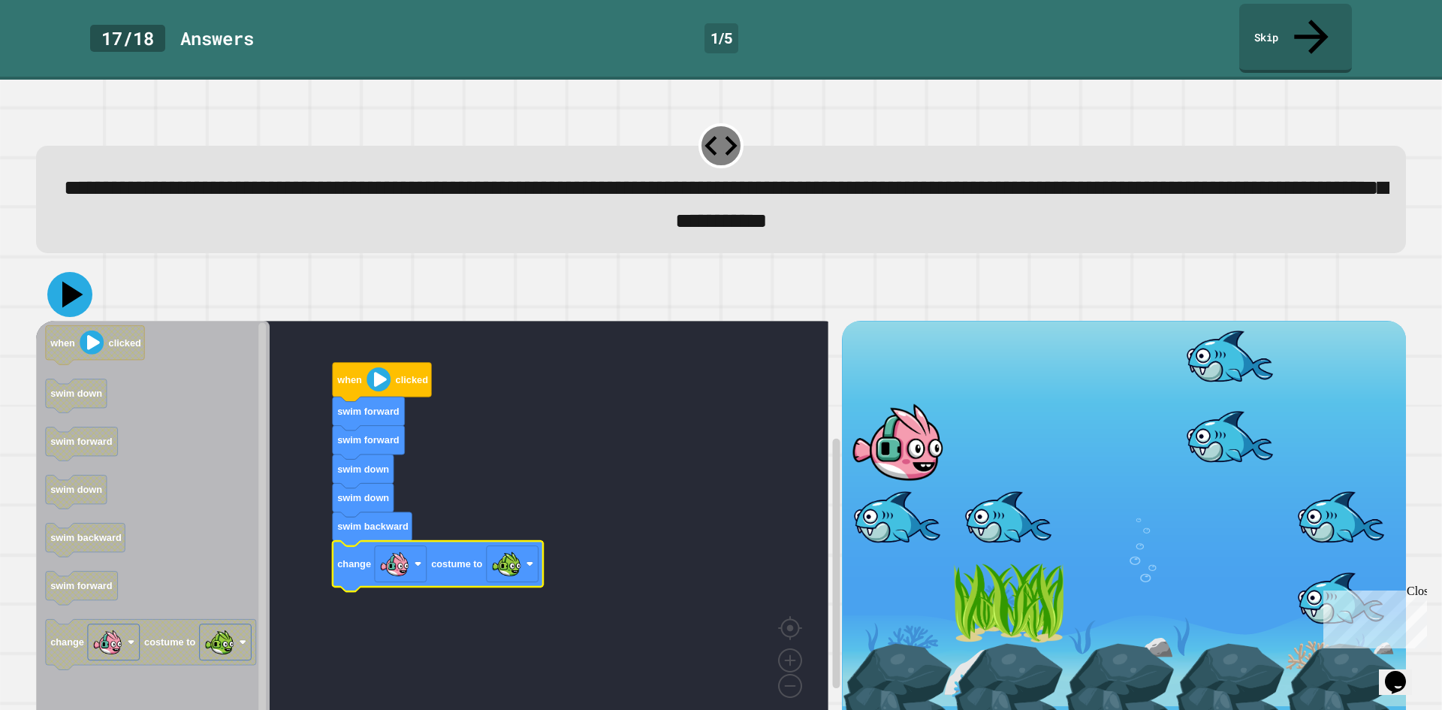
click at [76, 272] on icon at bounding box center [69, 294] width 45 height 45
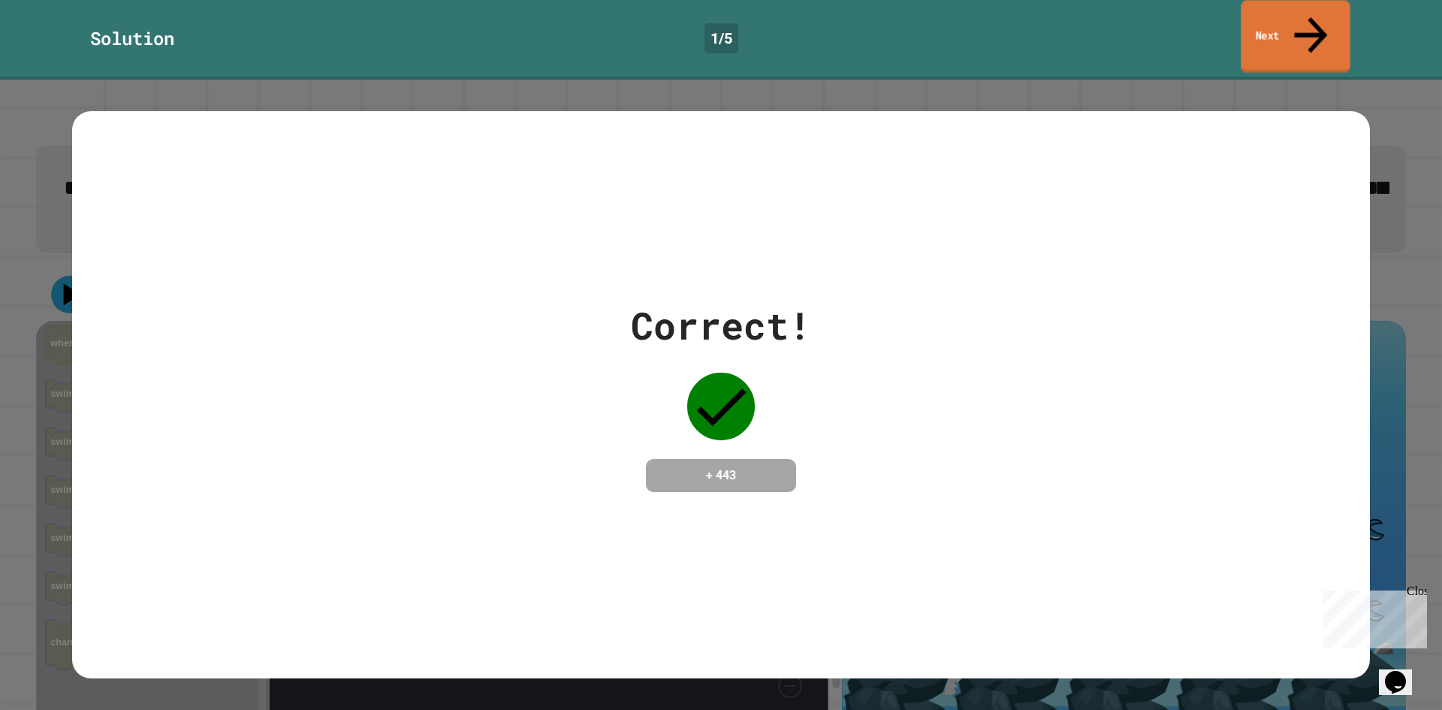
click at [1260, 20] on link "Next" at bounding box center [1295, 36] width 109 height 73
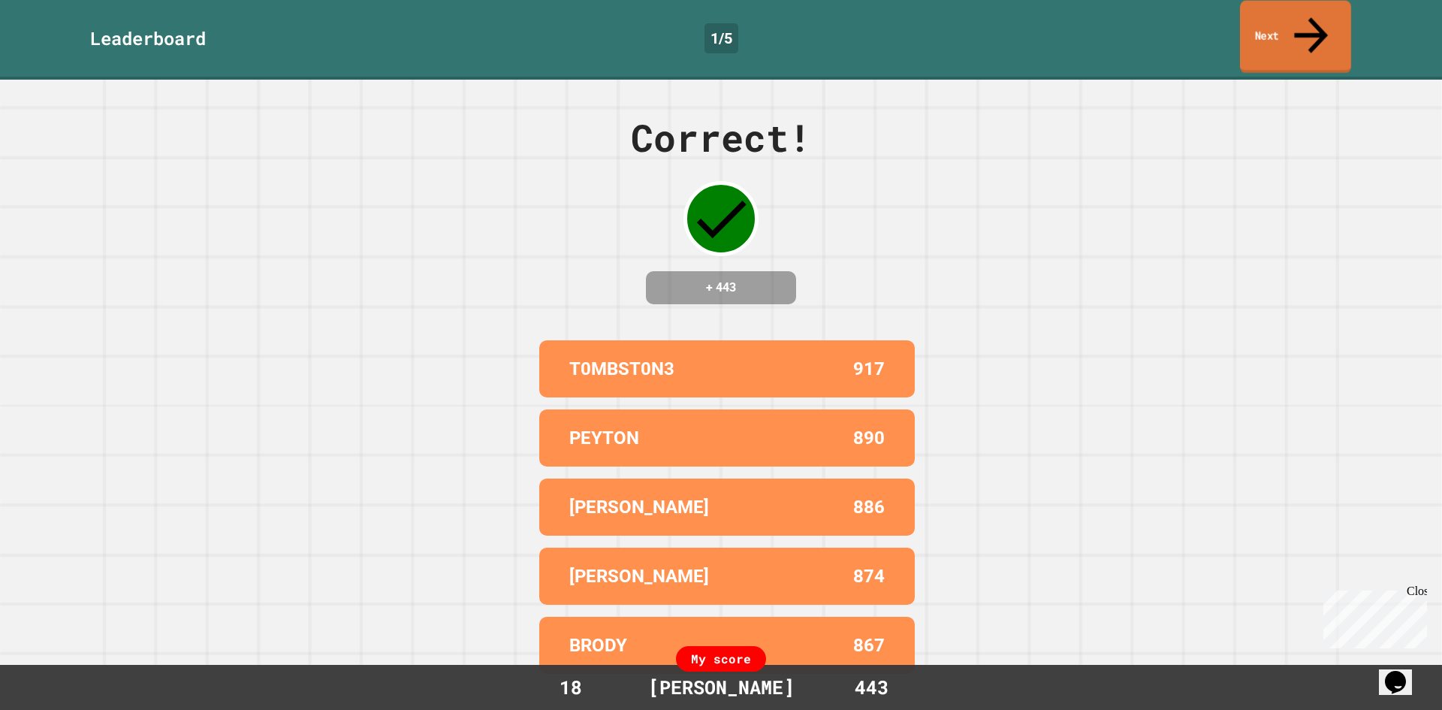
click at [1310, 32] on link "Next" at bounding box center [1295, 37] width 111 height 73
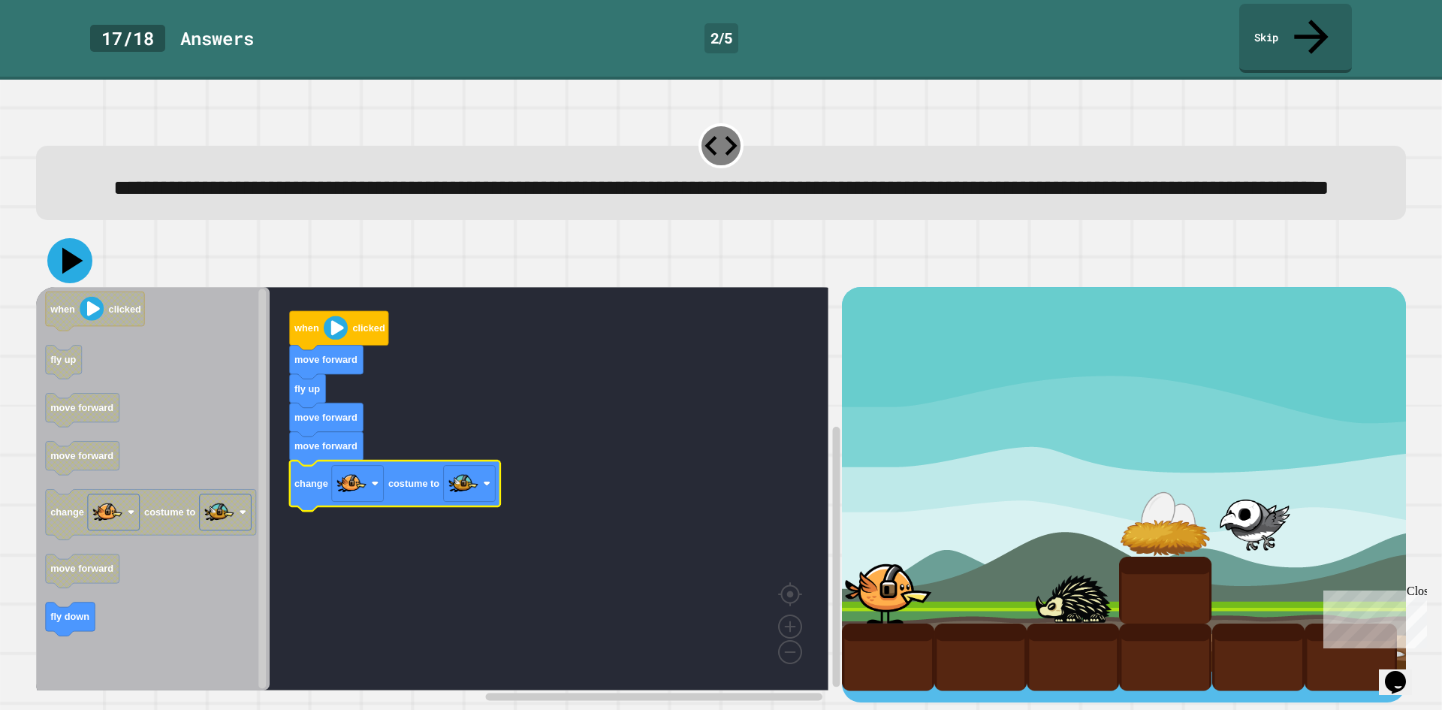
click at [83, 275] on icon at bounding box center [69, 260] width 45 height 45
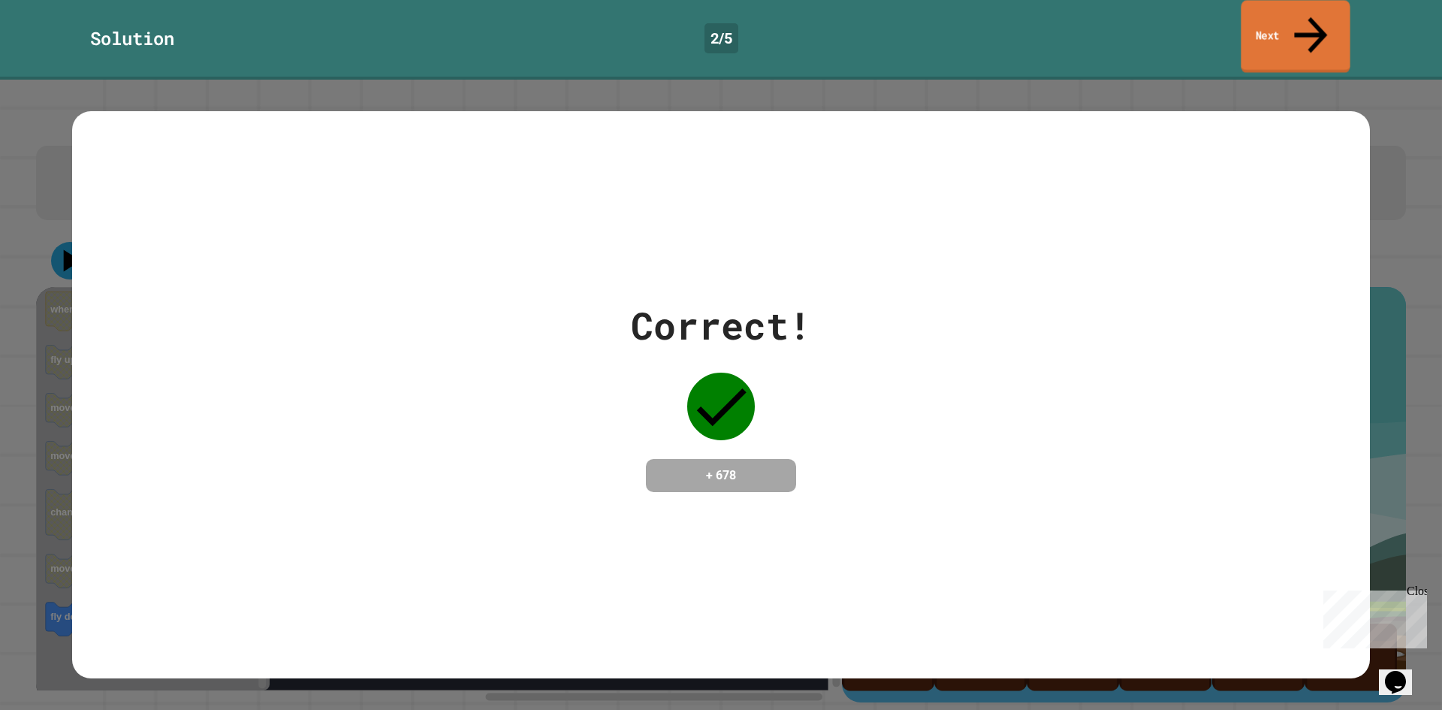
drag, startPoint x: 1305, startPoint y: 14, endPoint x: 1305, endPoint y: 23, distance: 9.0
click at [1305, 23] on icon at bounding box center [1311, 34] width 50 height 53
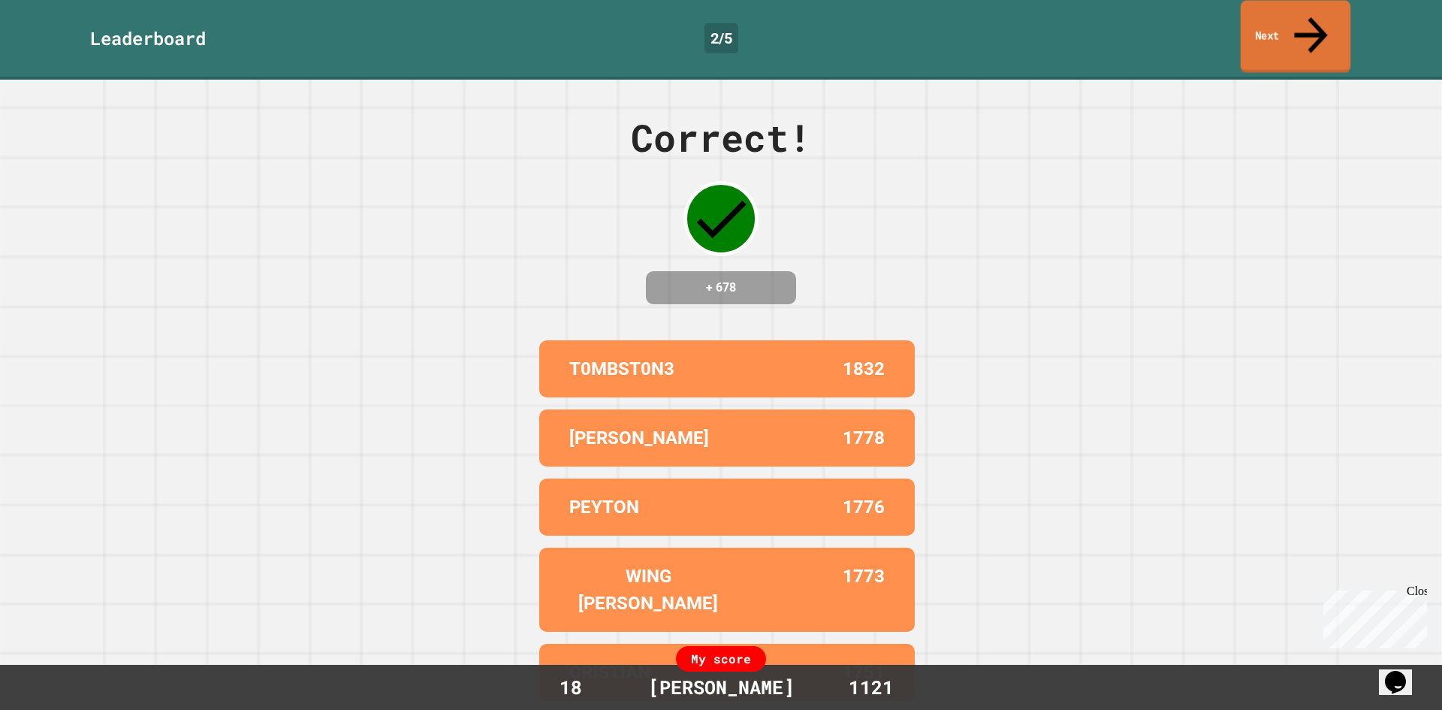
click at [1287, 26] on link "Next" at bounding box center [1296, 37] width 110 height 73
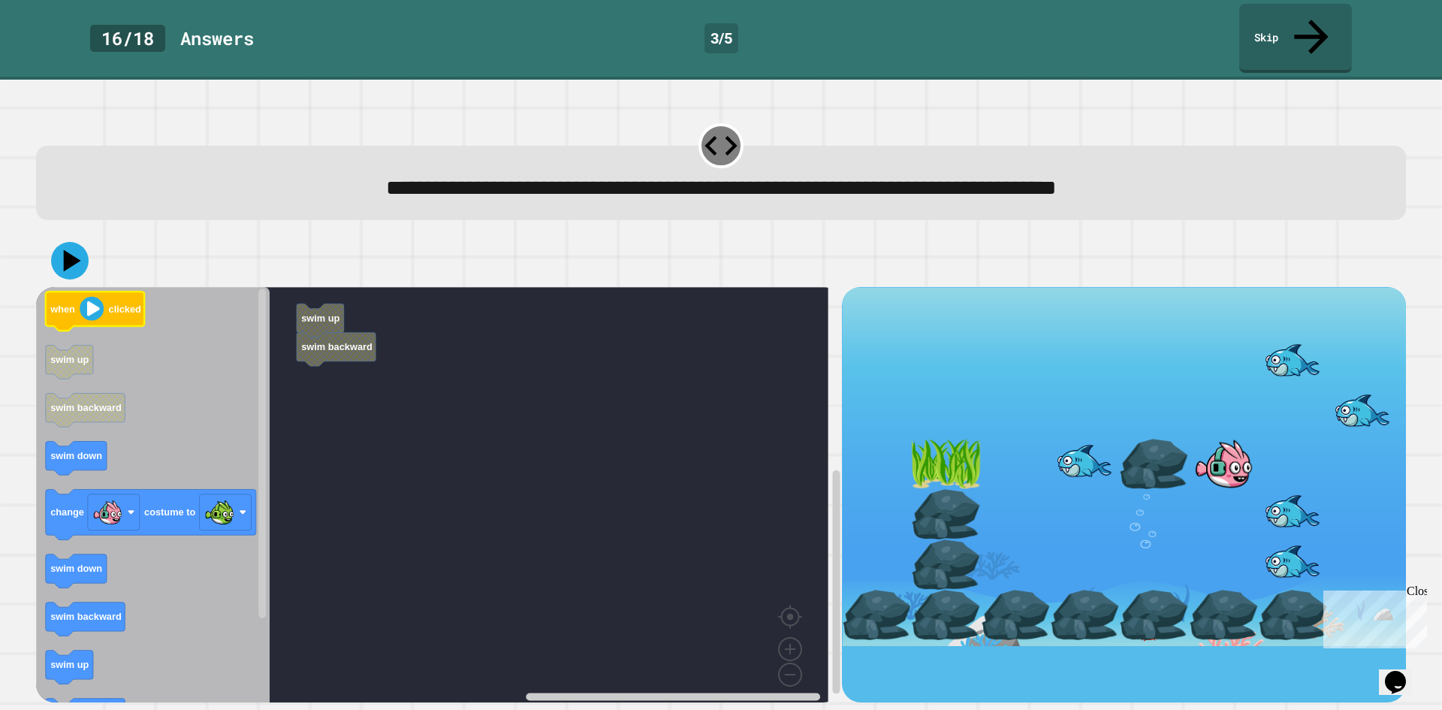
click at [128, 292] on icon "Blockly Workspace" at bounding box center [95, 311] width 99 height 39
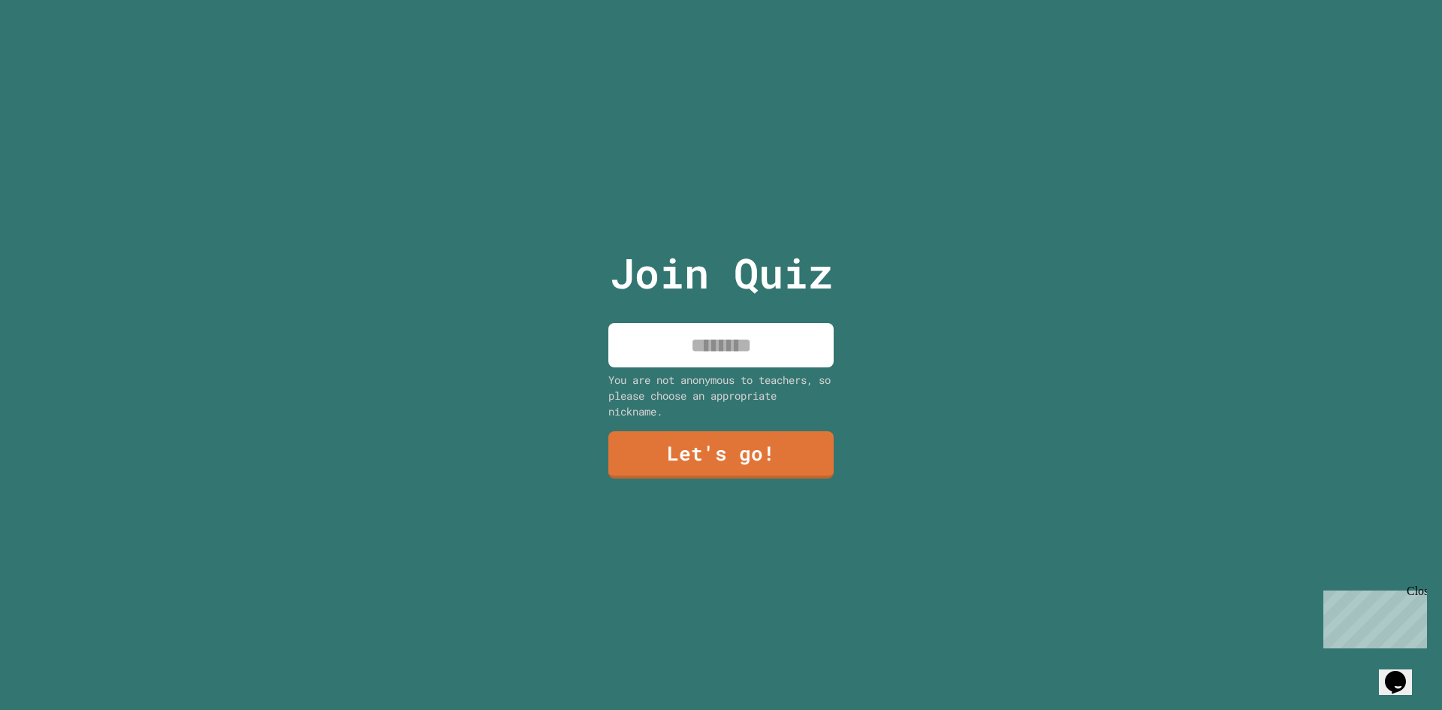
click at [710, 341] on input at bounding box center [720, 345] width 225 height 44
type input "****"
click at [750, 441] on link "Let's go!" at bounding box center [720, 453] width 207 height 50
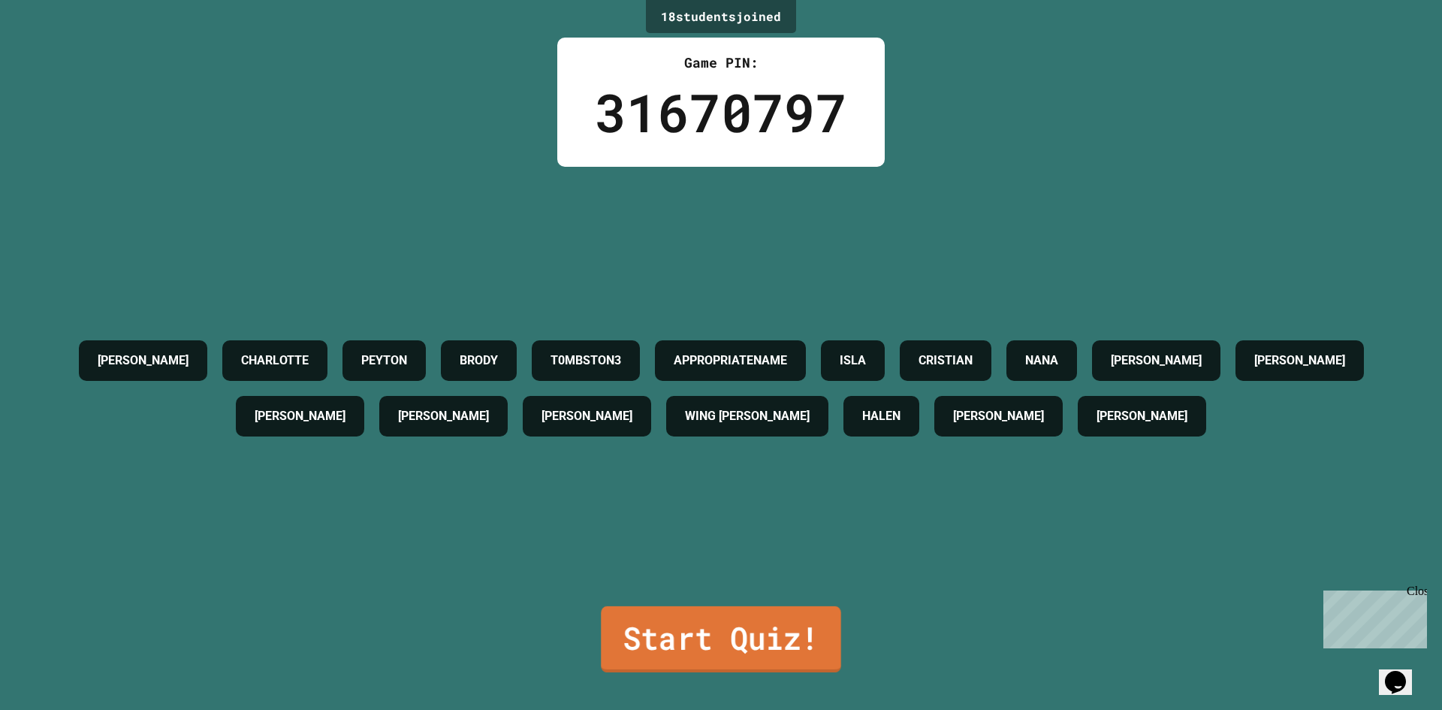
click at [719, 613] on link "Start Quiz!" at bounding box center [721, 639] width 240 height 66
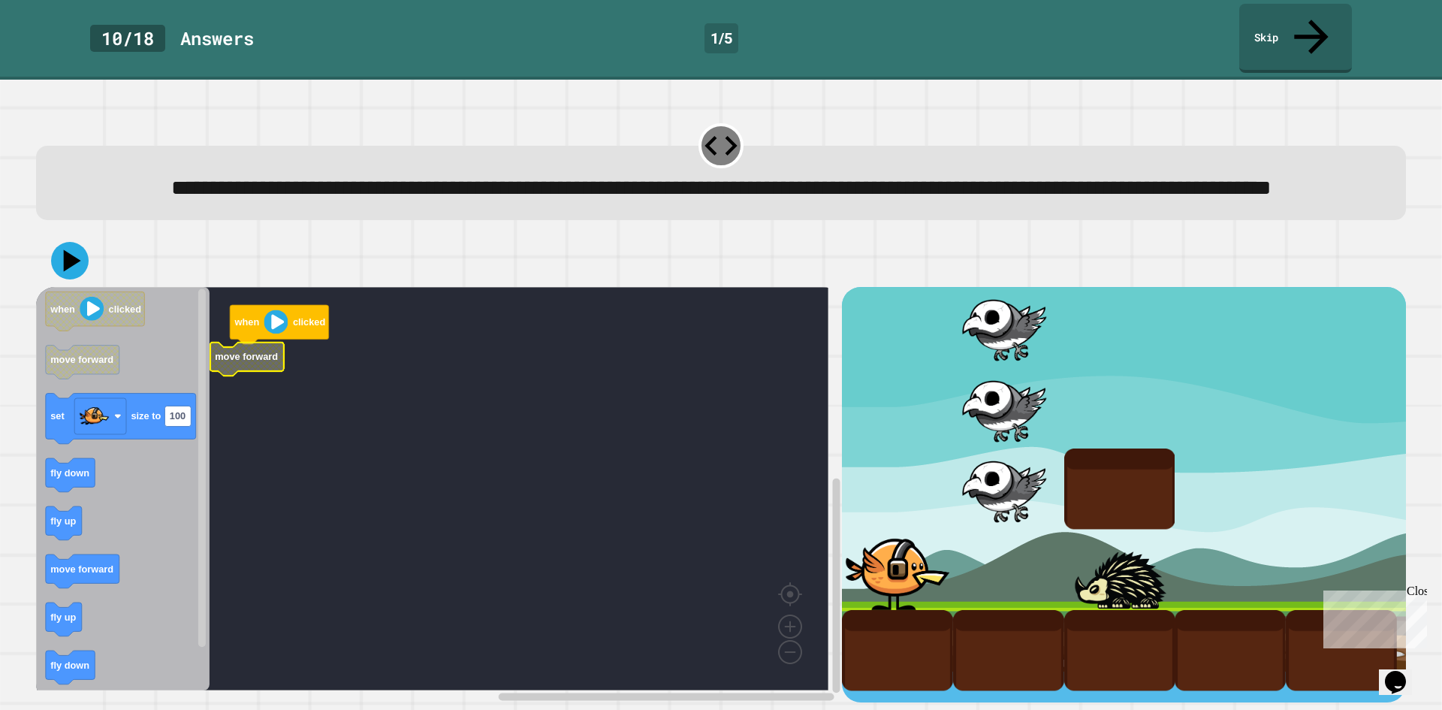
click at [288, 370] on rect "Blockly Workspace" at bounding box center [432, 488] width 792 height 403
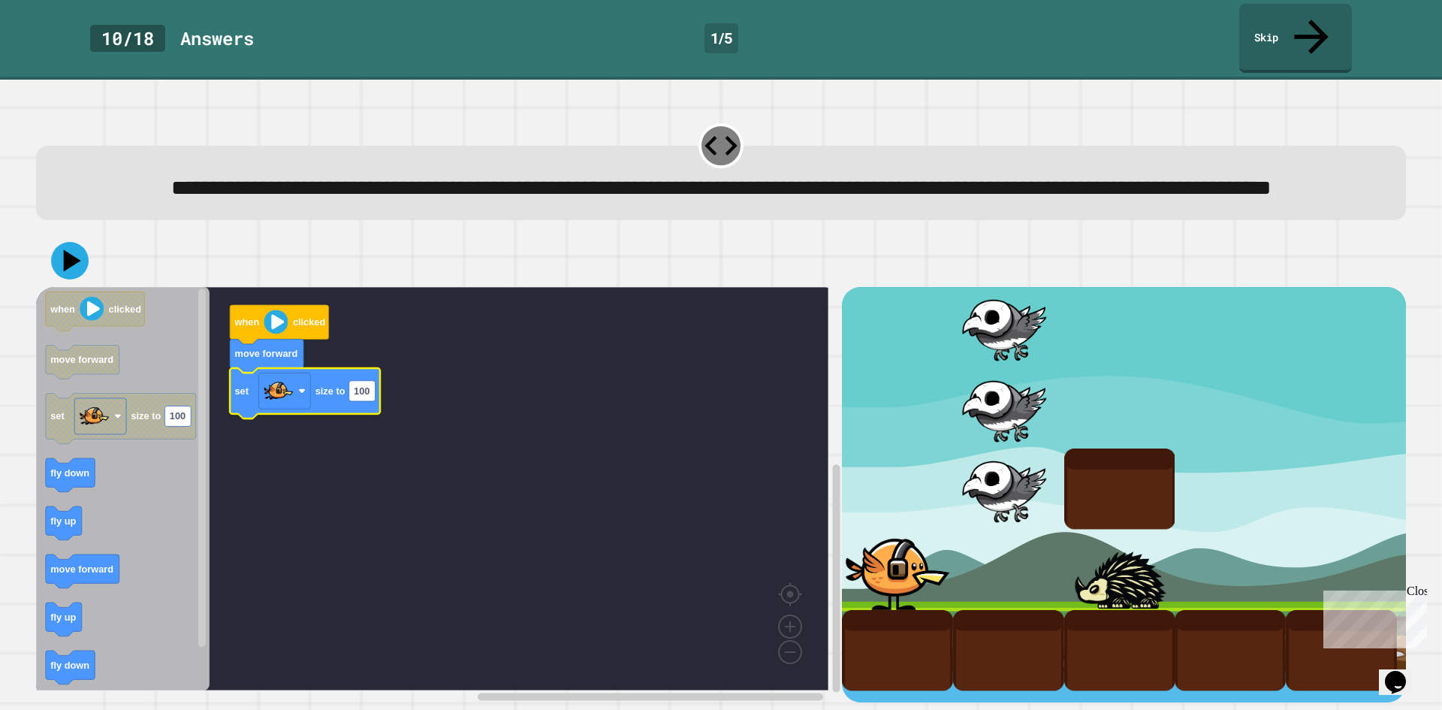
click at [354, 407] on icon "Blockly Workspace" at bounding box center [305, 393] width 150 height 50
click at [363, 397] on text "100" at bounding box center [362, 390] width 16 height 11
click at [363, 397] on input "***" at bounding box center [362, 394] width 26 height 20
type input "***"
click at [223, 502] on rect "Blockly Workspace" at bounding box center [432, 488] width 792 height 403
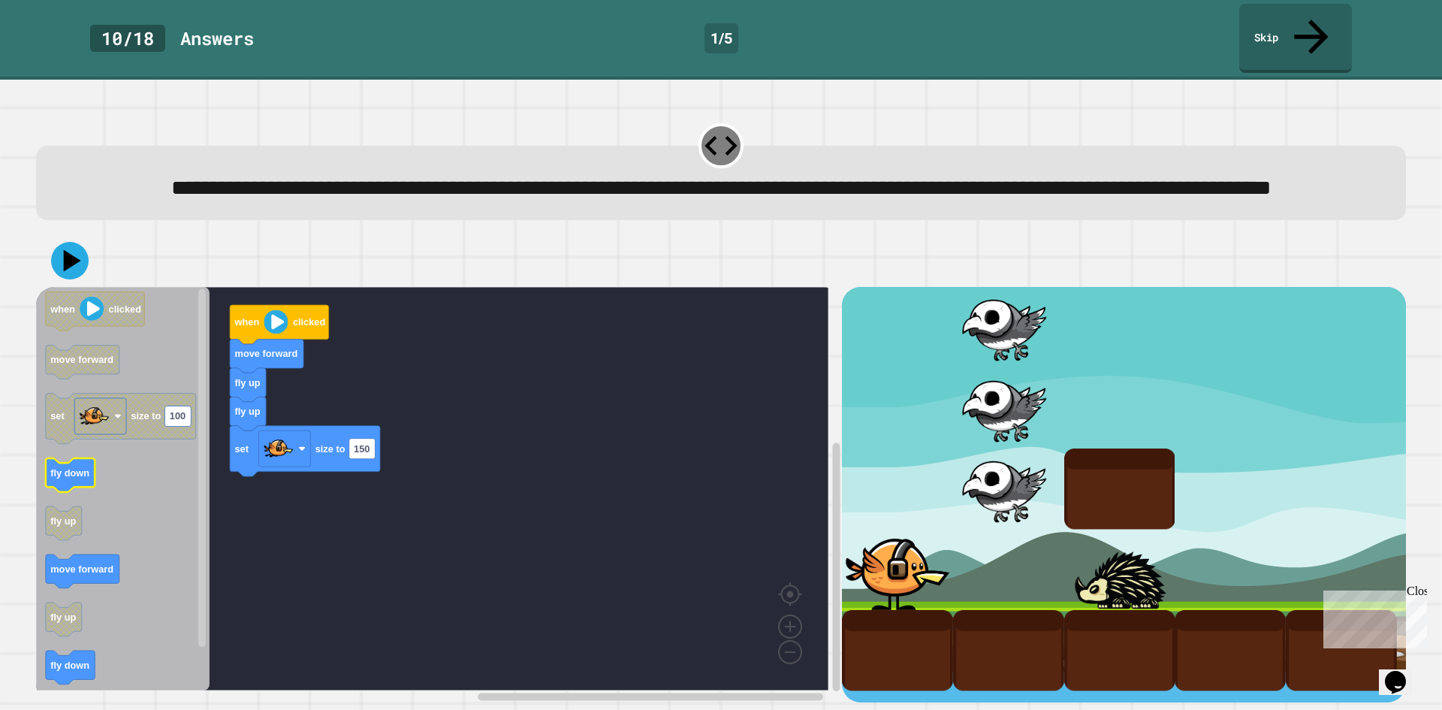
click at [86, 482] on icon "Blockly Workspace" at bounding box center [71, 475] width 50 height 34
click at [71, 273] on icon at bounding box center [69, 260] width 45 height 45
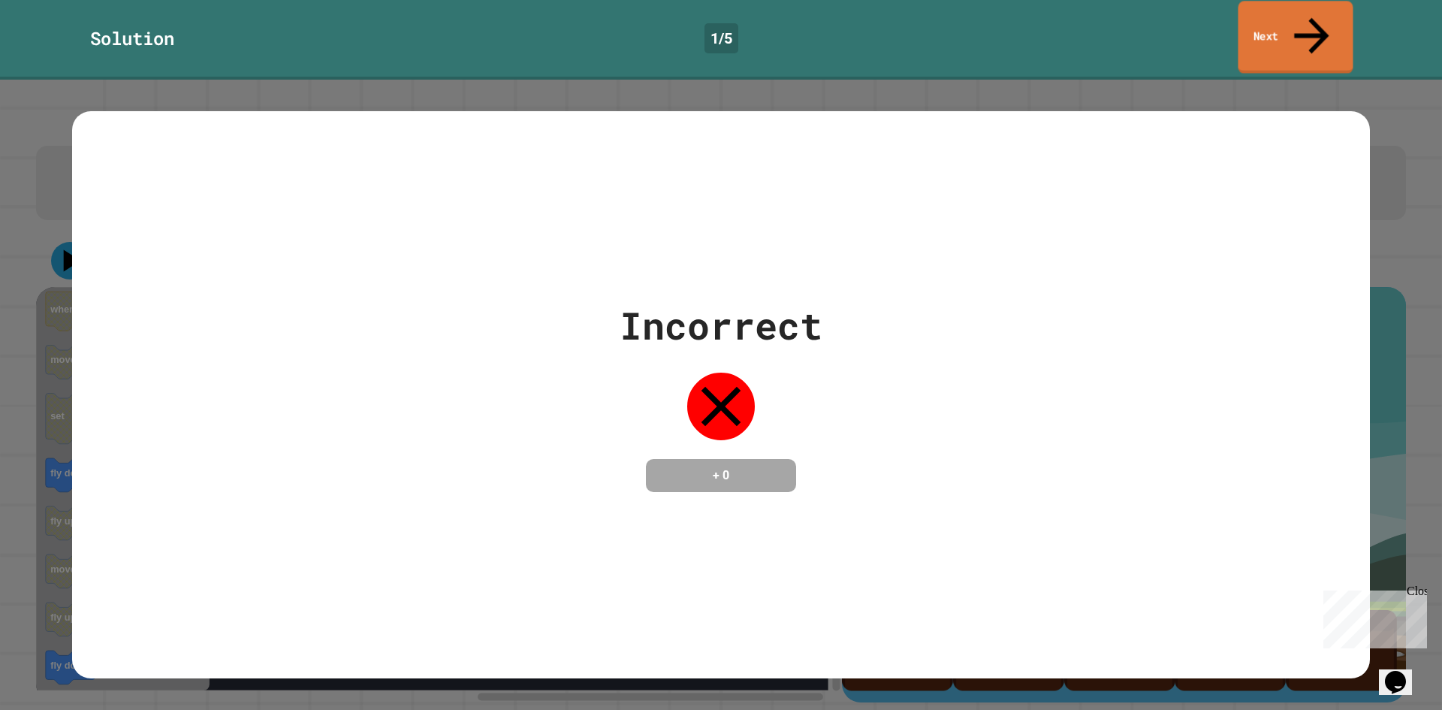
click at [1302, 22] on link "Next" at bounding box center [1295, 37] width 115 height 73
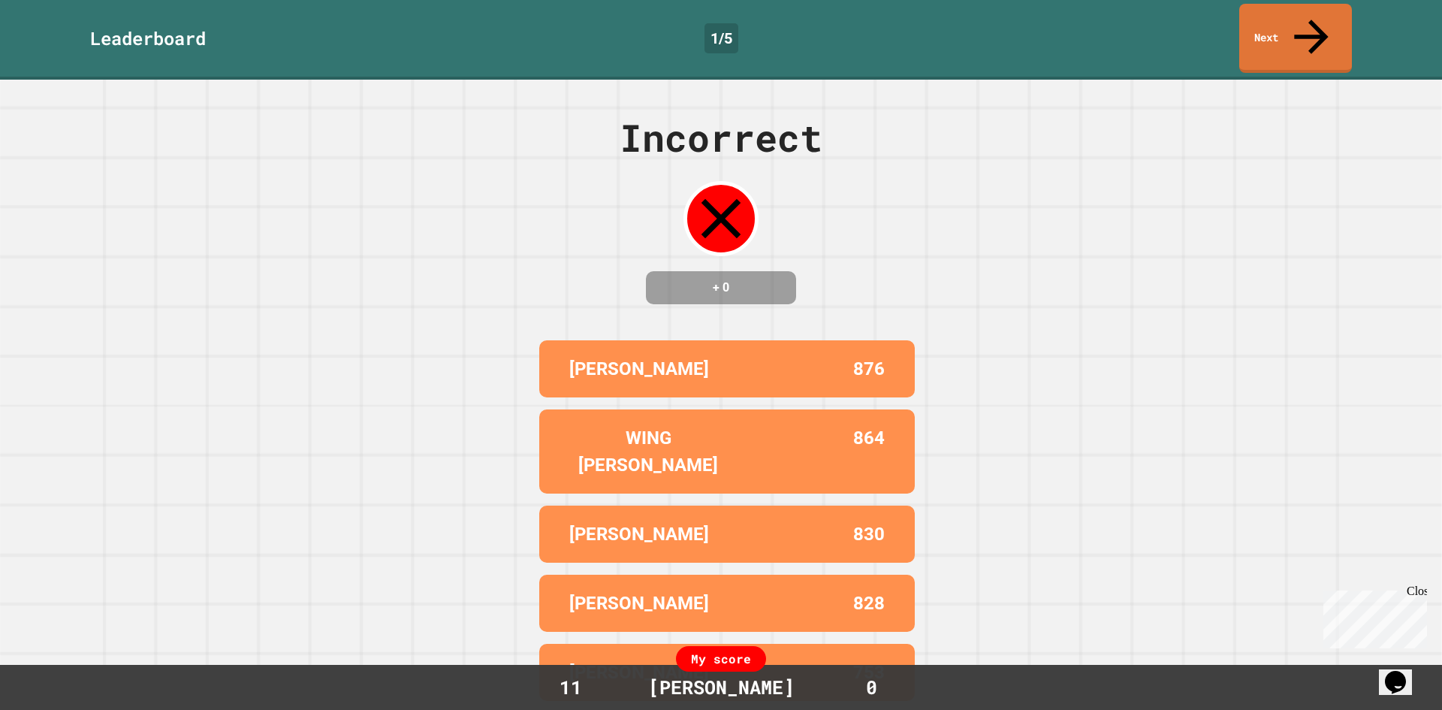
drag, startPoint x: 869, startPoint y: 460, endPoint x: 843, endPoint y: 486, distance: 36.6
drag, startPoint x: 843, startPoint y: 486, endPoint x: 1245, endPoint y: 448, distance: 403.6
click at [1245, 448] on div "Incorrect + 0 RON 876 WING GASTER 864 LUKE OW 830 SOPHIE 828 JONATHAN 753 My sc…" at bounding box center [721, 395] width 1442 height 630
click at [1243, 29] on link "Next" at bounding box center [1295, 36] width 109 height 73
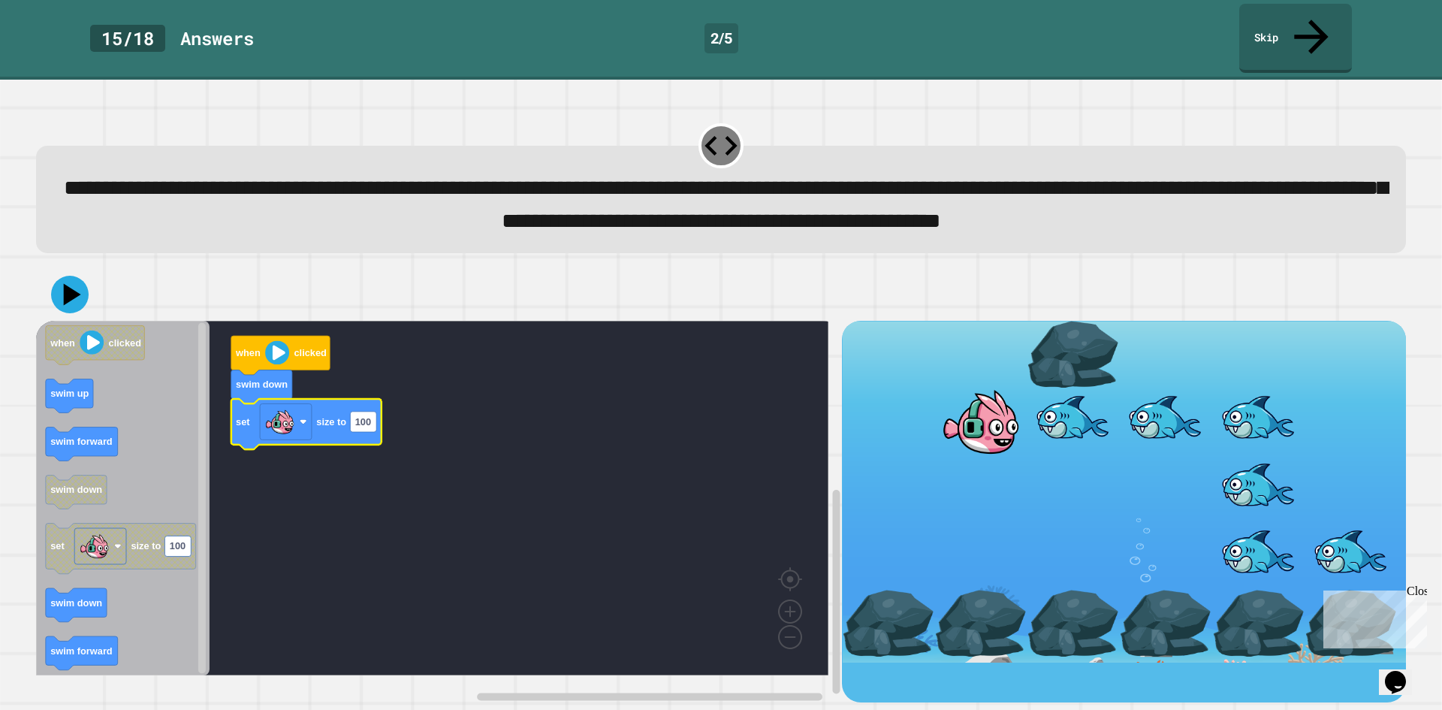
click at [366, 437] on icon "Blockly Workspace" at bounding box center [306, 424] width 150 height 50
click at [366, 427] on text "100" at bounding box center [363, 420] width 16 height 11
click at [366, 433] on input "***" at bounding box center [363, 426] width 26 height 20
type input "***"
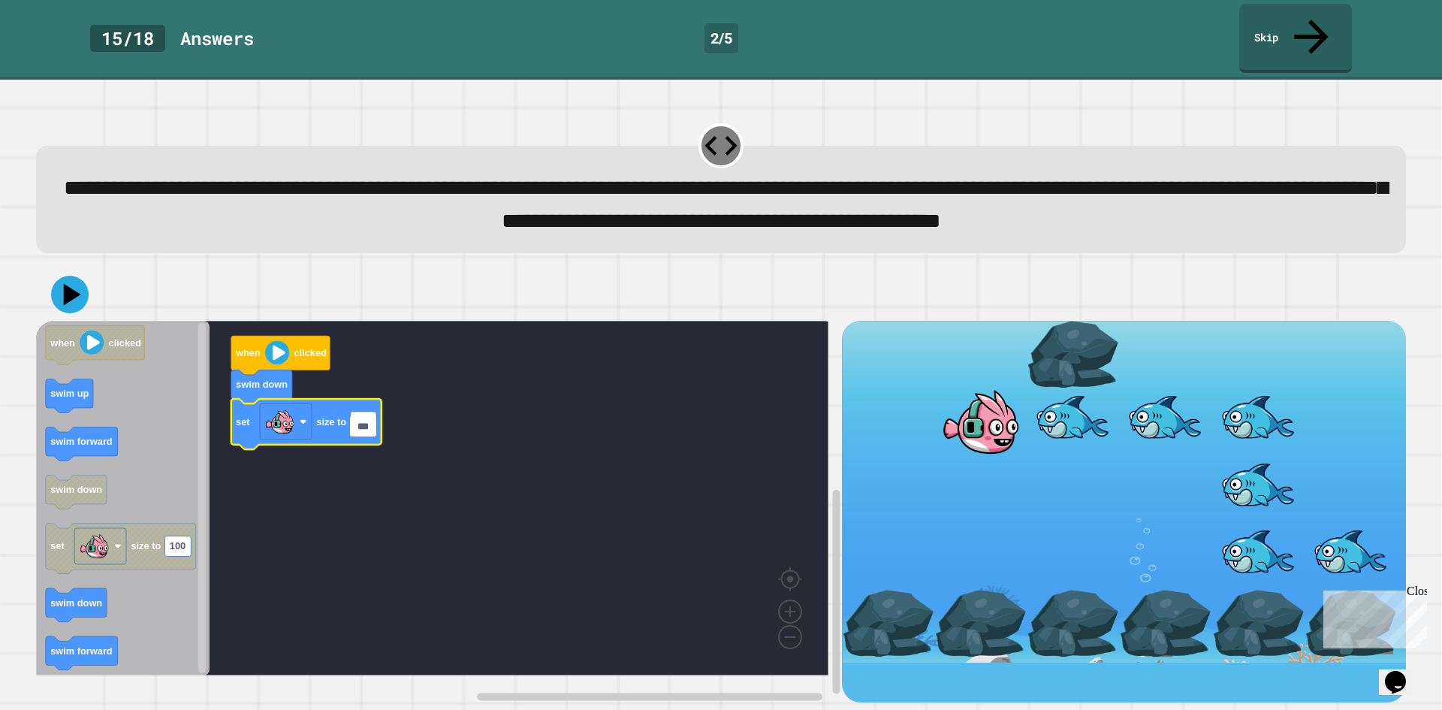
click at [381, 516] on rect "Blockly Workspace" at bounding box center [432, 498] width 792 height 355
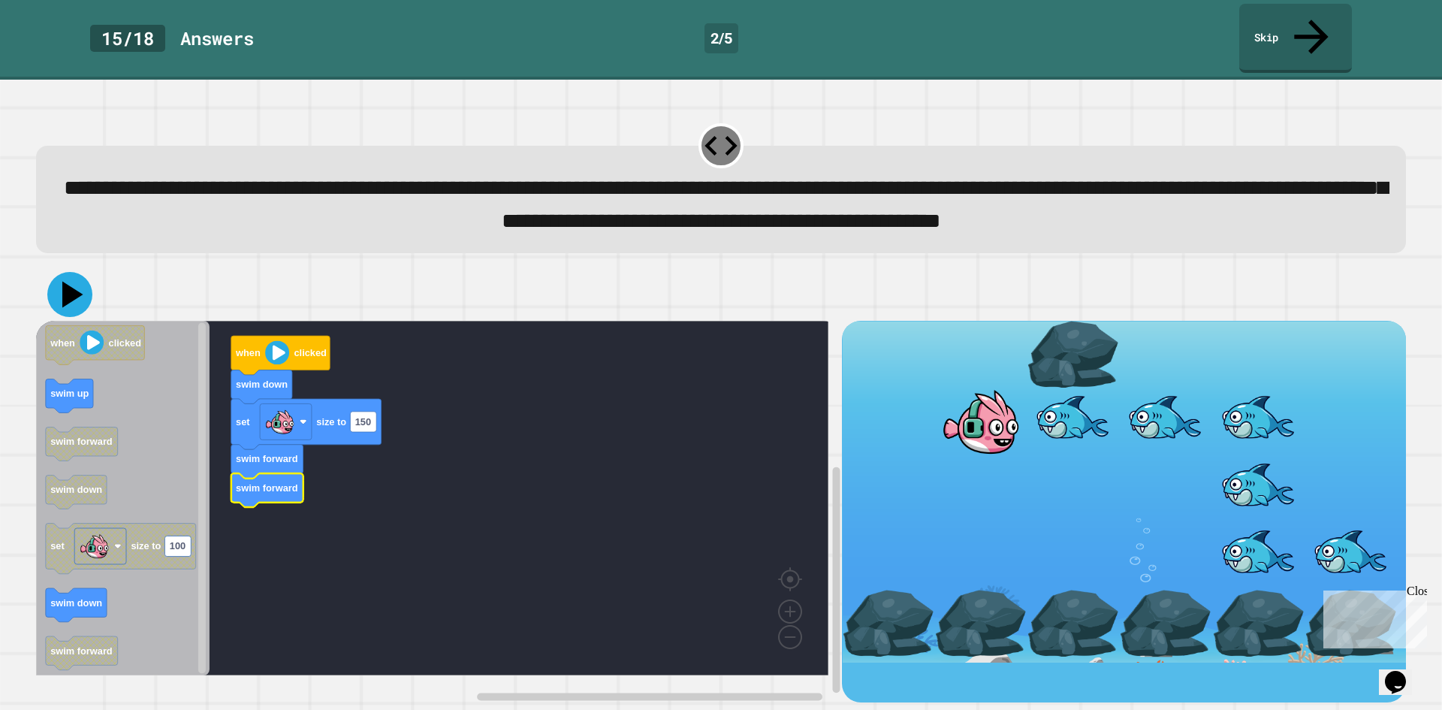
click at [72, 304] on icon at bounding box center [69, 294] width 45 height 45
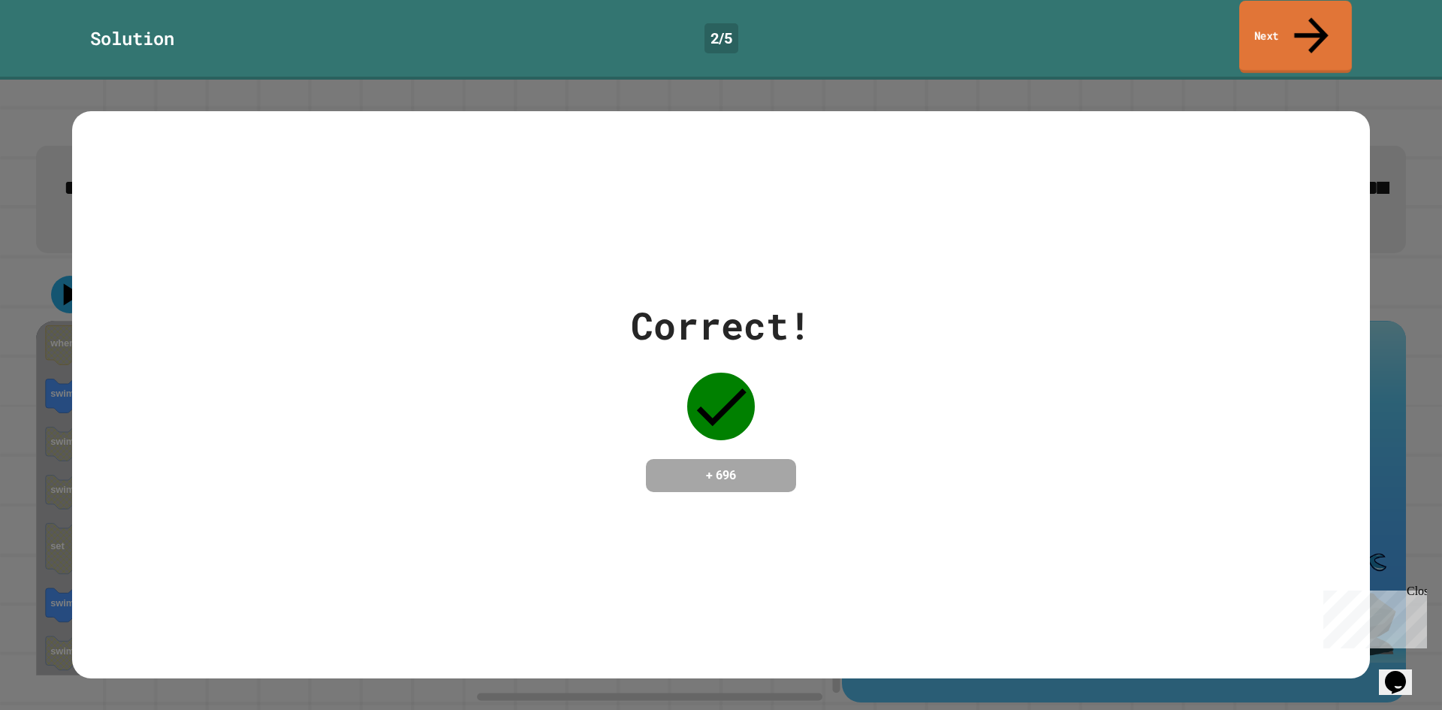
click at [1307, 11] on icon at bounding box center [1311, 34] width 51 height 53
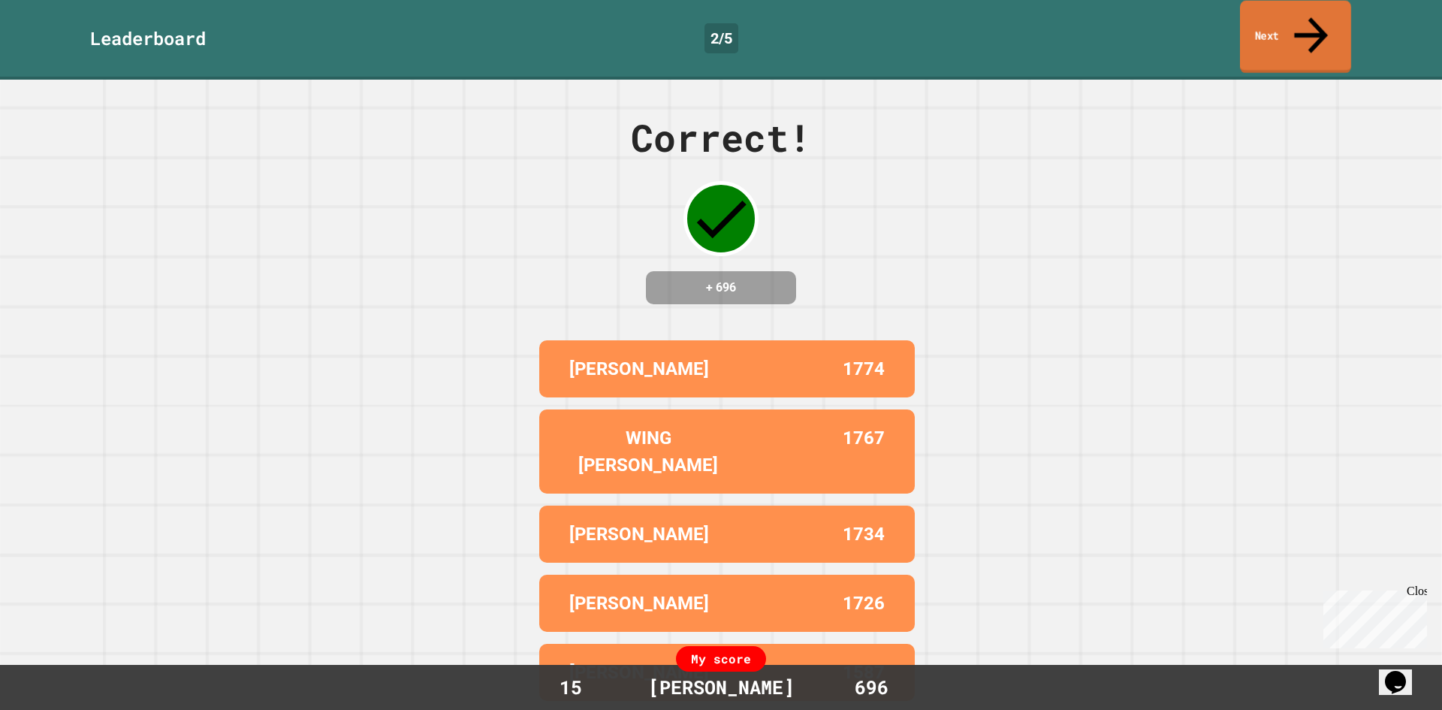
click at [1281, 23] on link "Next" at bounding box center [1295, 37] width 111 height 73
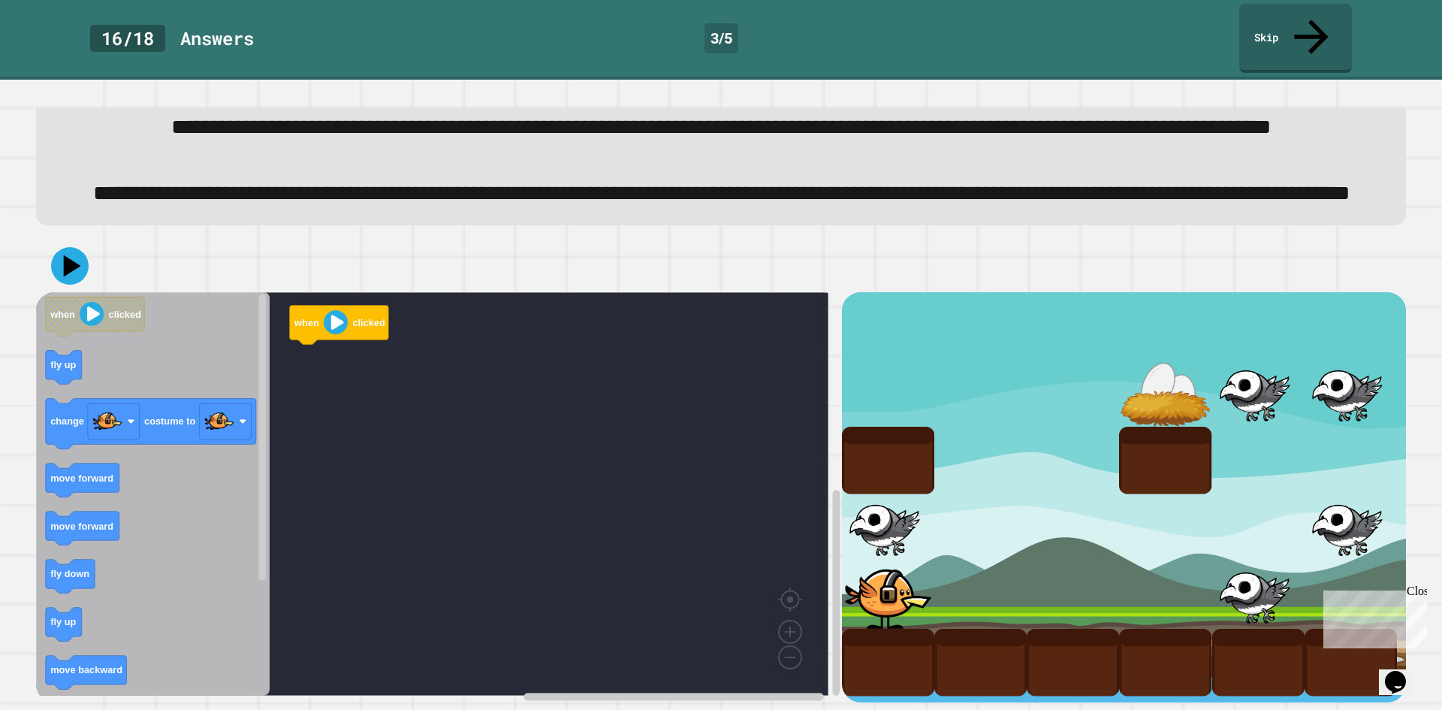
scroll to position [119, 0]
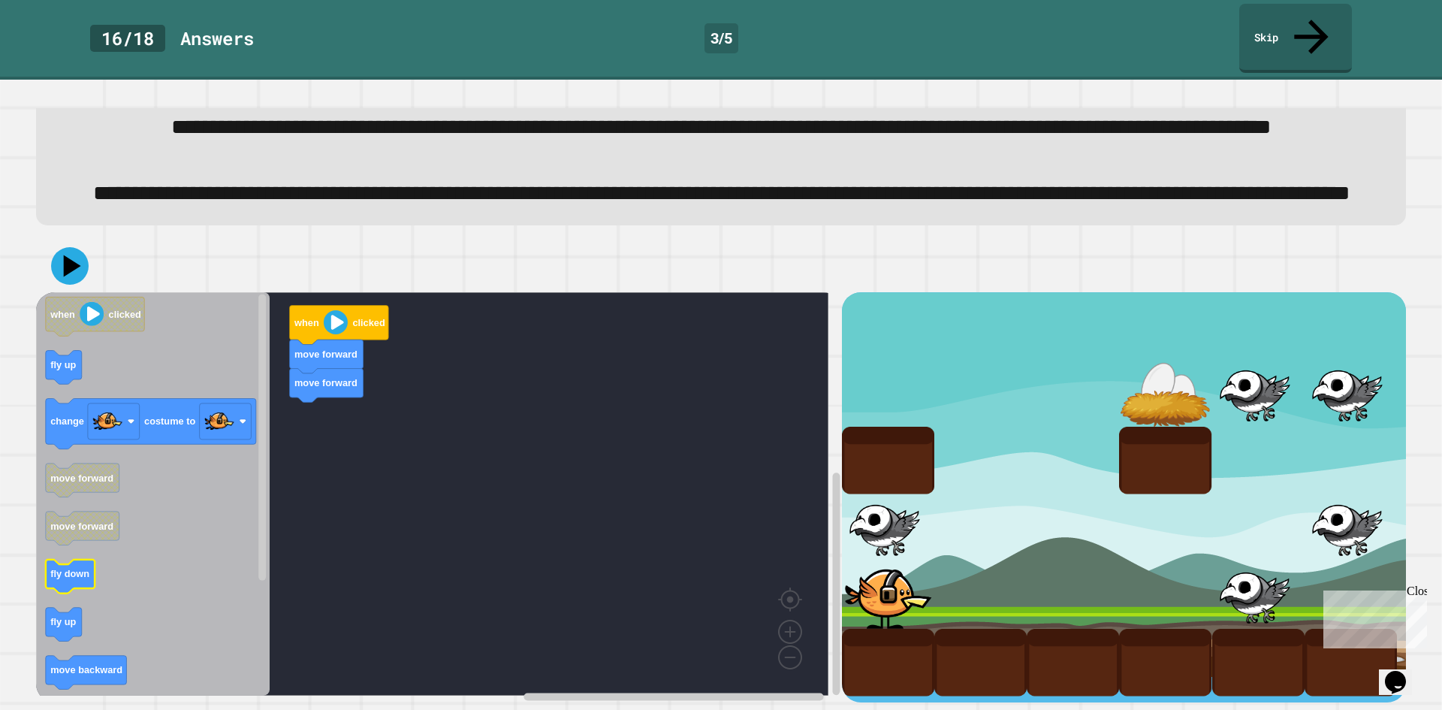
click at [78, 569] on icon "Blockly Workspace" at bounding box center [71, 577] width 50 height 34
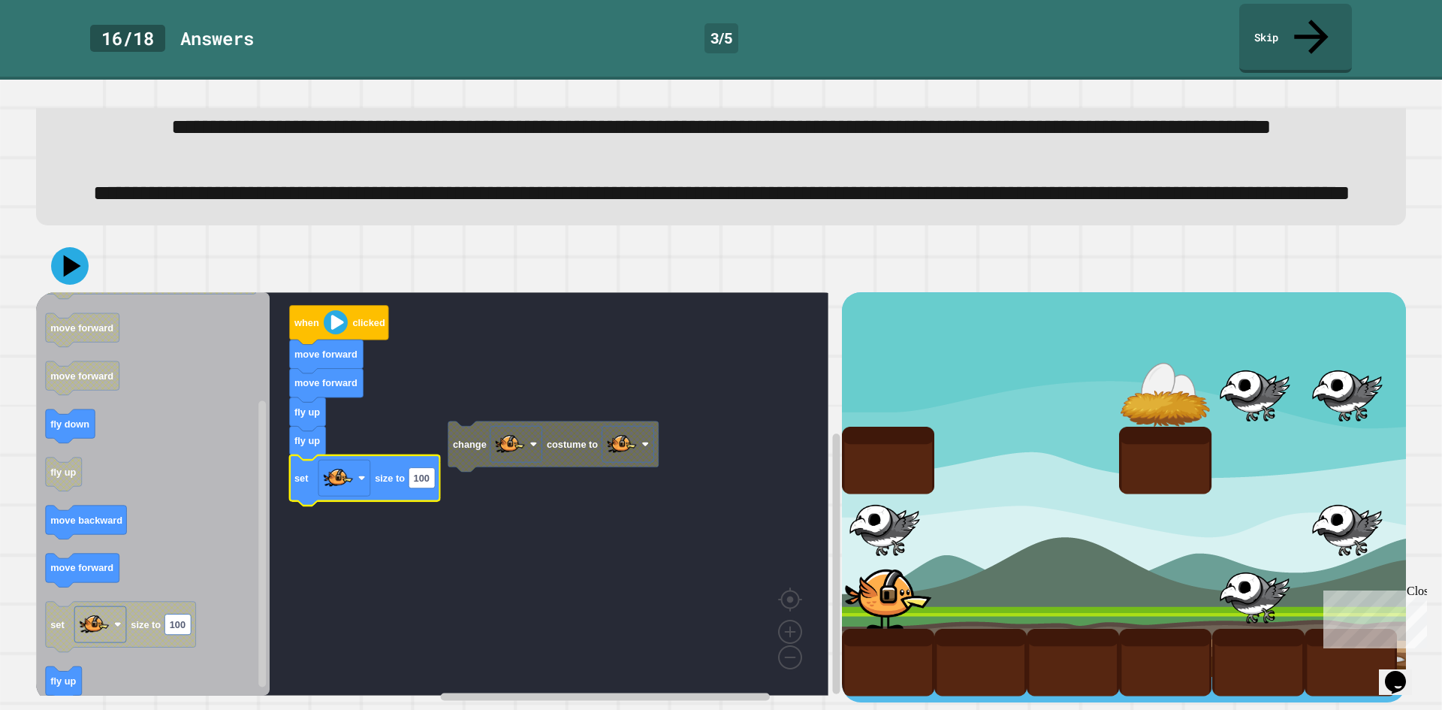
click at [419, 473] on icon "Blockly Workspace" at bounding box center [365, 480] width 150 height 50
click at [422, 469] on rect "Blockly Workspace" at bounding box center [422, 478] width 26 height 20
click at [422, 469] on input "***" at bounding box center [422, 462] width 26 height 20
type input "**"
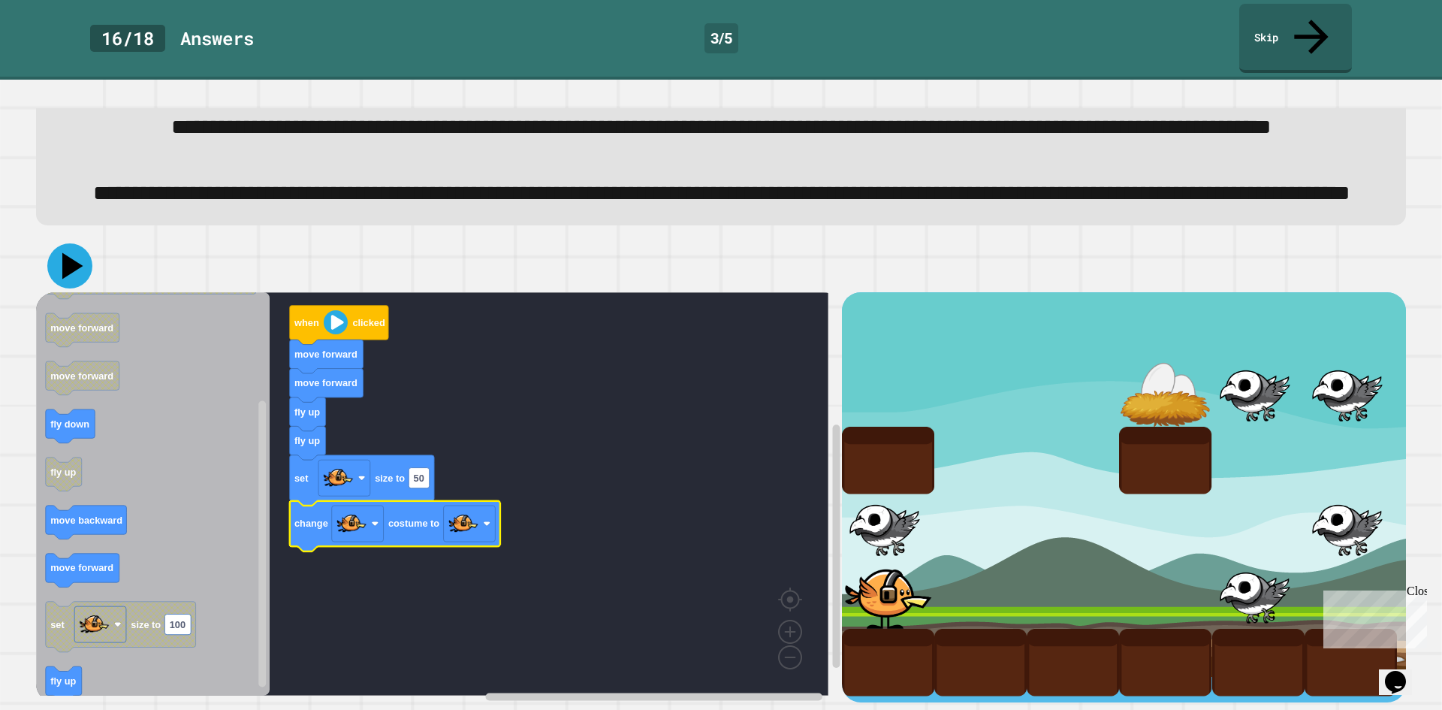
click at [68, 266] on icon at bounding box center [69, 265] width 45 height 45
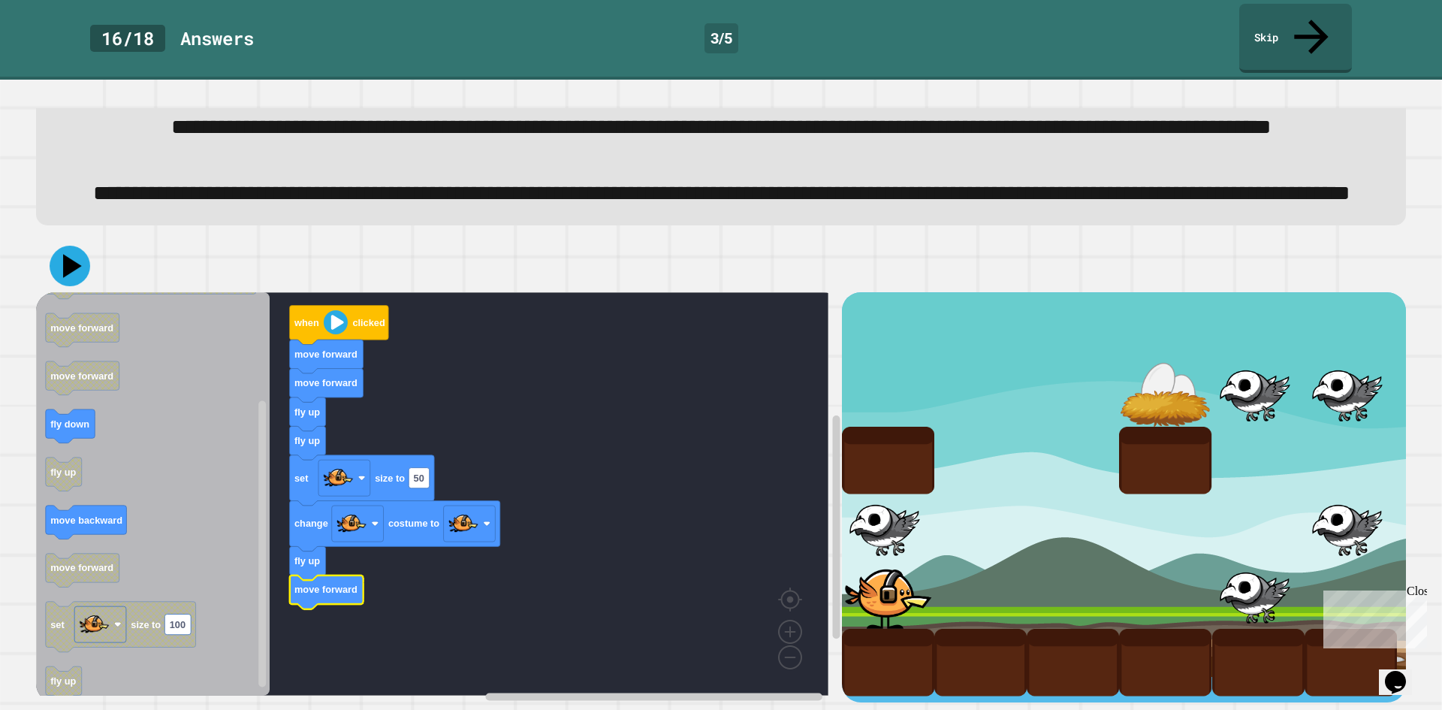
click at [75, 258] on icon at bounding box center [70, 266] width 41 height 41
